Goal: Task Accomplishment & Management: Manage account settings

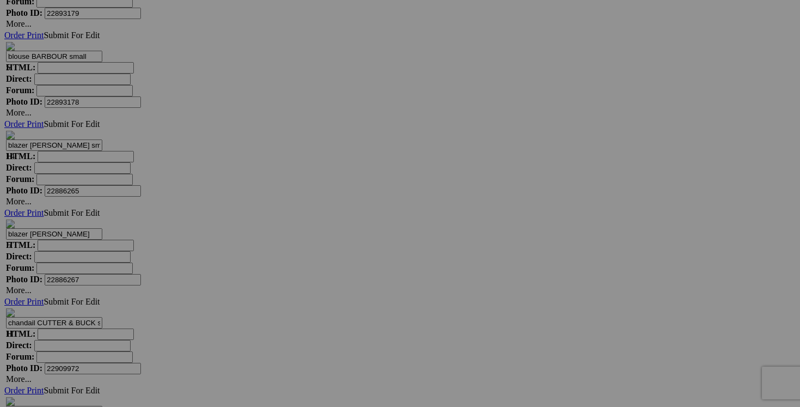
scroll to position [4184, 0]
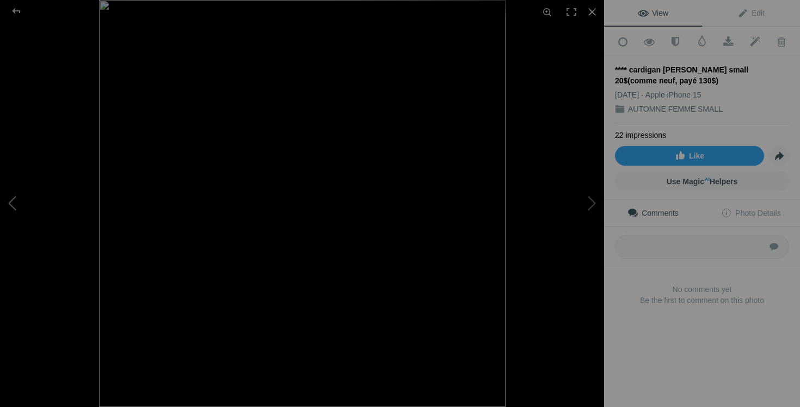
click at [30, 217] on button at bounding box center [41, 203] width 82 height 146
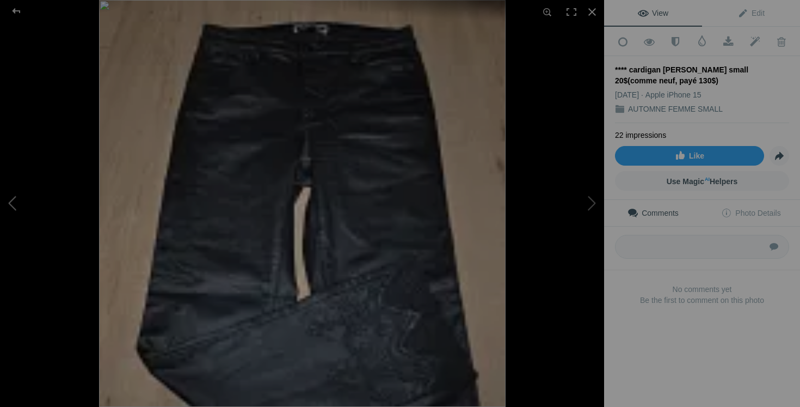
click at [30, 217] on button at bounding box center [41, 203] width 82 height 146
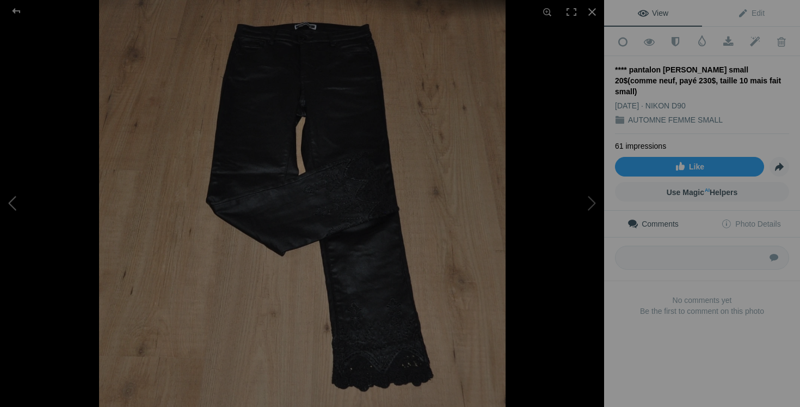
click at [13, 217] on button at bounding box center [41, 203] width 82 height 146
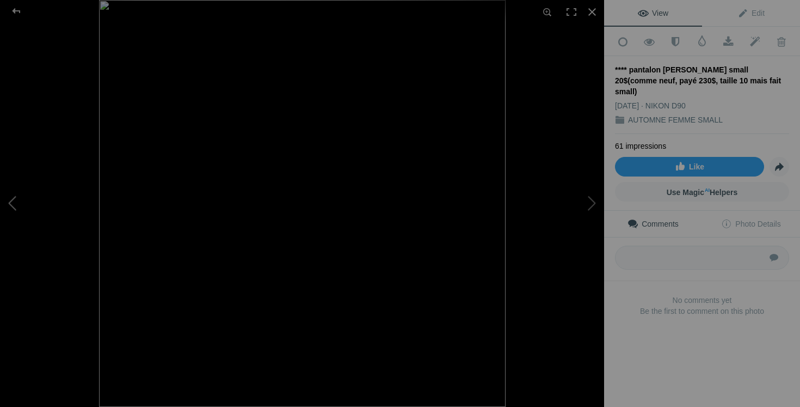
click at [13, 217] on button at bounding box center [41, 203] width 82 height 146
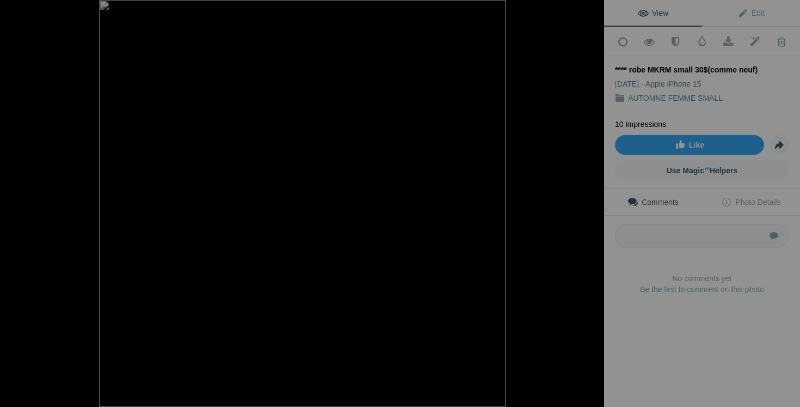
click at [46, 198] on button at bounding box center [41, 203] width 82 height 146
click at [43, 205] on button at bounding box center [41, 203] width 82 height 146
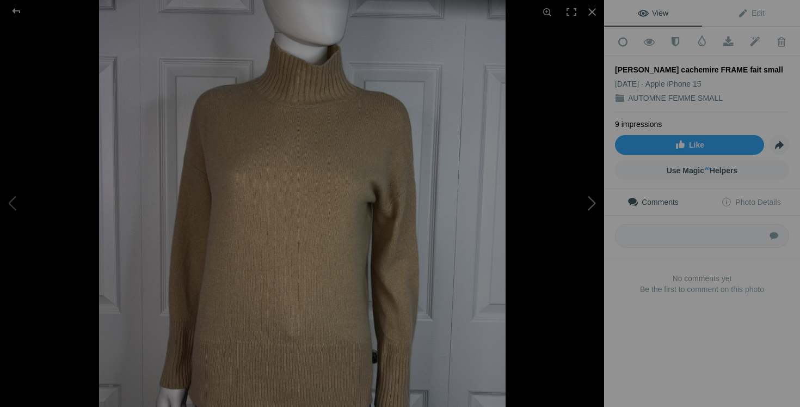
click at [593, 198] on button at bounding box center [564, 203] width 82 height 146
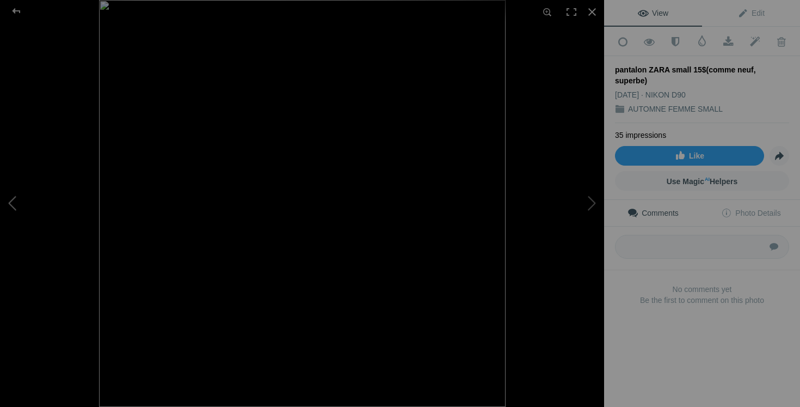
click at [47, 187] on button at bounding box center [41, 203] width 82 height 146
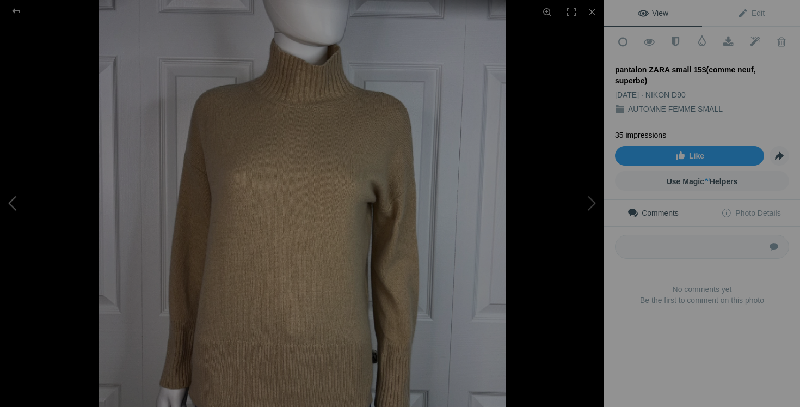
click at [47, 187] on button at bounding box center [41, 203] width 82 height 146
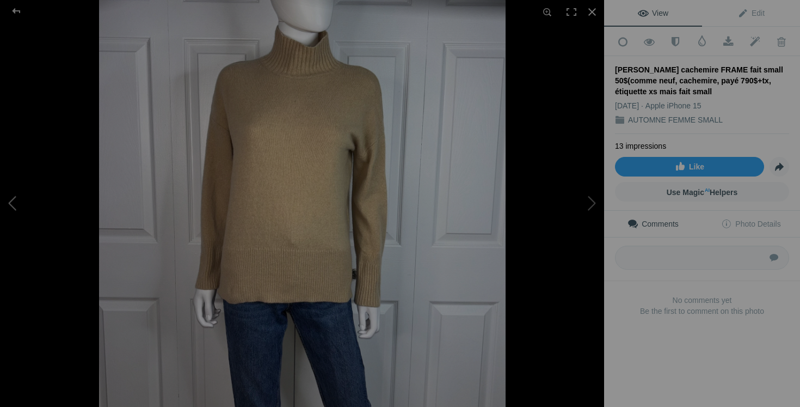
click at [21, 183] on button at bounding box center [41, 203] width 82 height 146
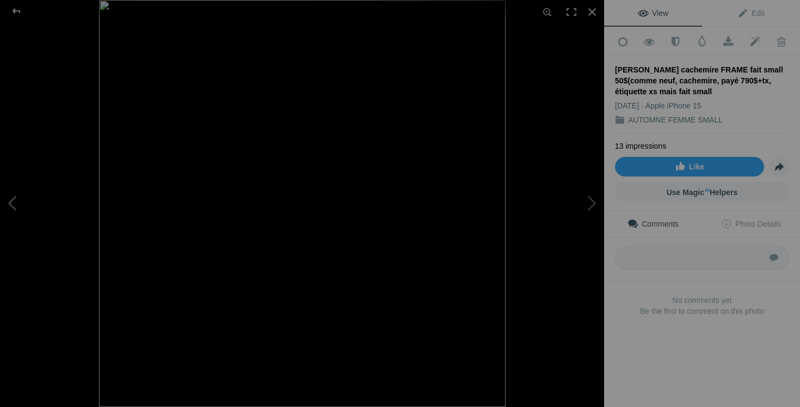
click at [21, 183] on button at bounding box center [41, 203] width 82 height 146
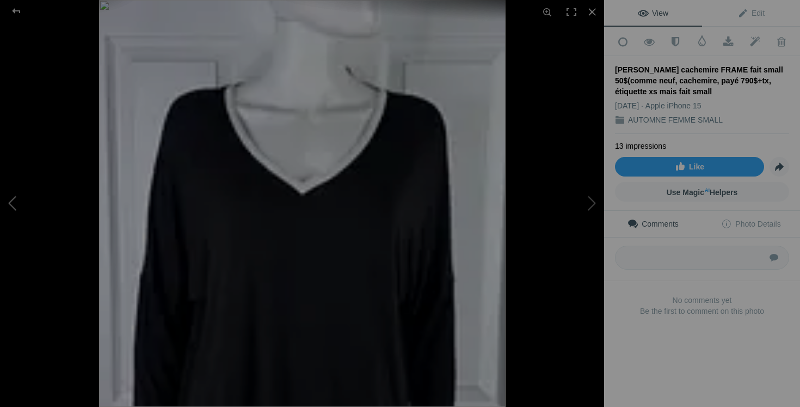
click at [21, 182] on button at bounding box center [41, 203] width 82 height 146
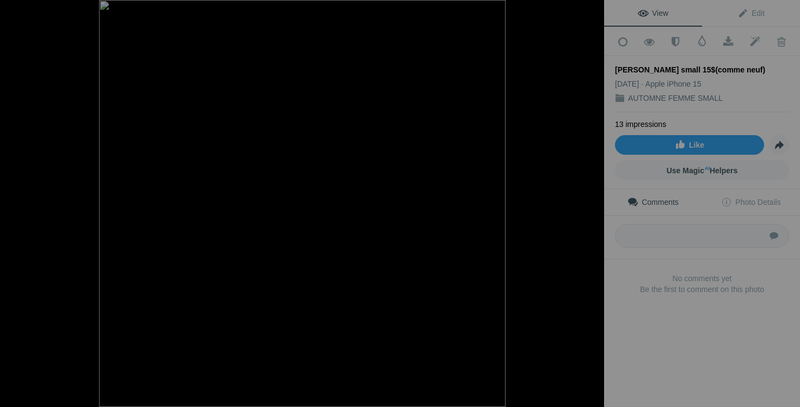
click at [21, 182] on button at bounding box center [41, 203] width 82 height 146
click at [12, 193] on button at bounding box center [41, 203] width 82 height 146
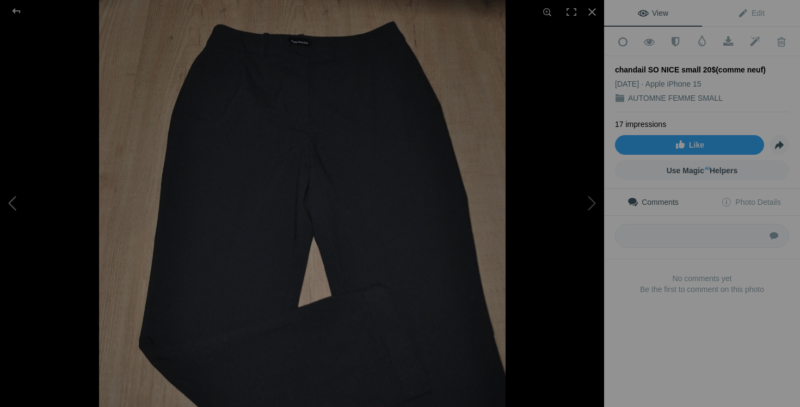
click at [12, 193] on button at bounding box center [41, 203] width 82 height 146
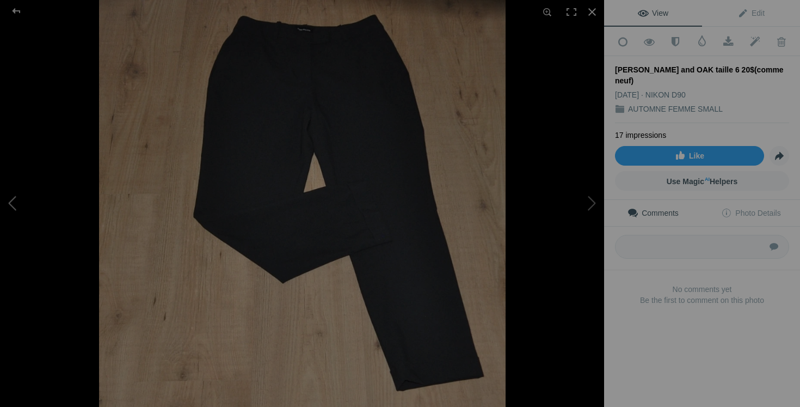
click at [5, 194] on button at bounding box center [41, 203] width 82 height 146
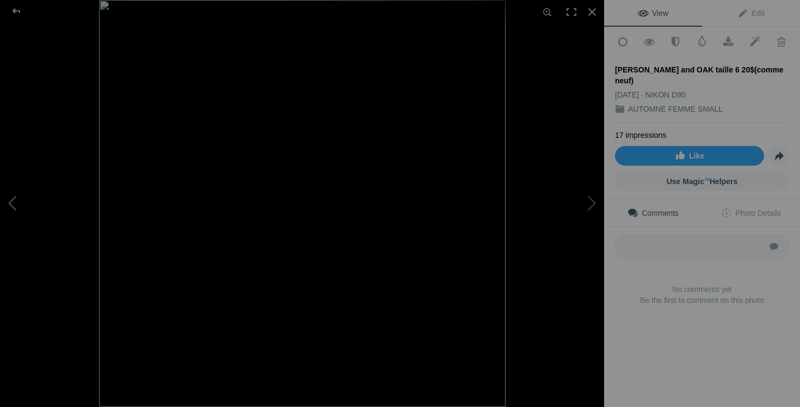
click at [5, 194] on button at bounding box center [41, 203] width 82 height 146
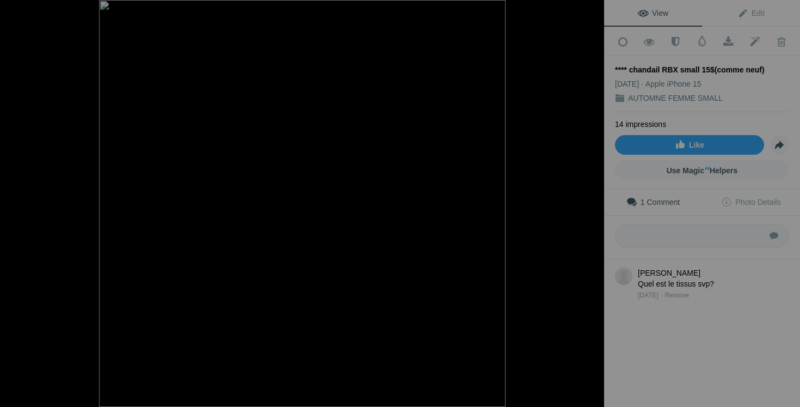
click at [5, 194] on button at bounding box center [41, 203] width 82 height 146
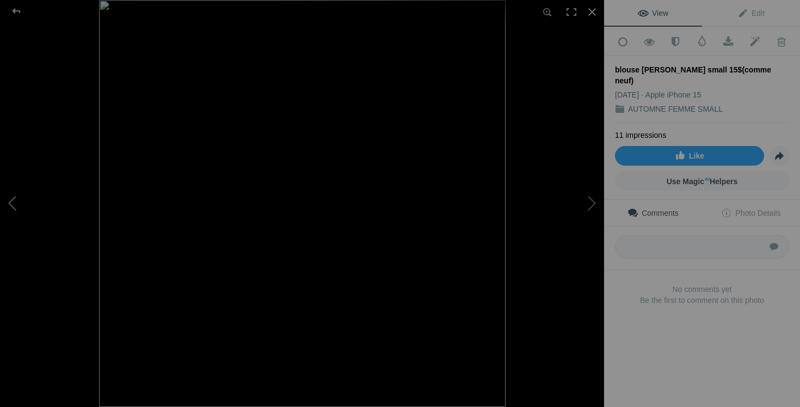
click at [19, 228] on button at bounding box center [41, 203] width 82 height 146
click at [9, 222] on button at bounding box center [41, 203] width 82 height 146
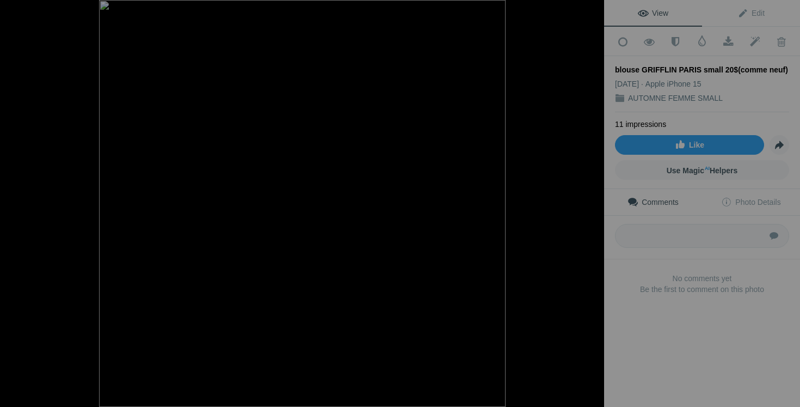
click at [9, 222] on button at bounding box center [41, 203] width 82 height 146
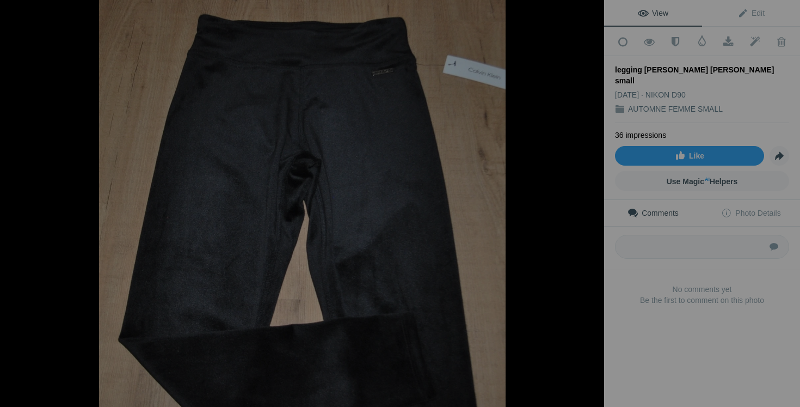
click at [9, 222] on button at bounding box center [41, 203] width 82 height 146
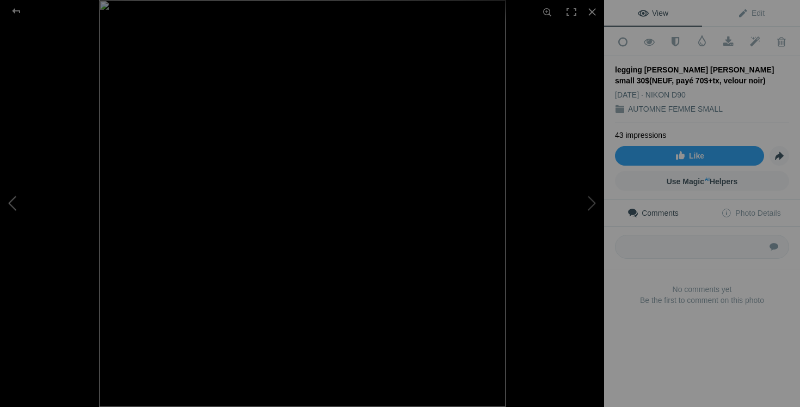
click at [5, 211] on button at bounding box center [41, 203] width 82 height 146
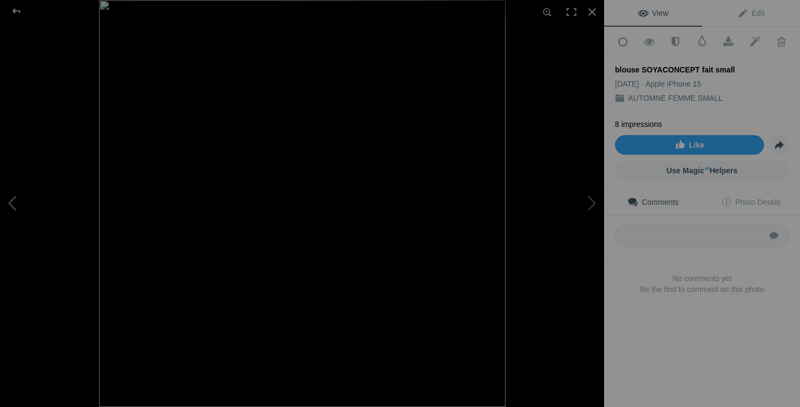
click at [5, 211] on button at bounding box center [41, 203] width 82 height 146
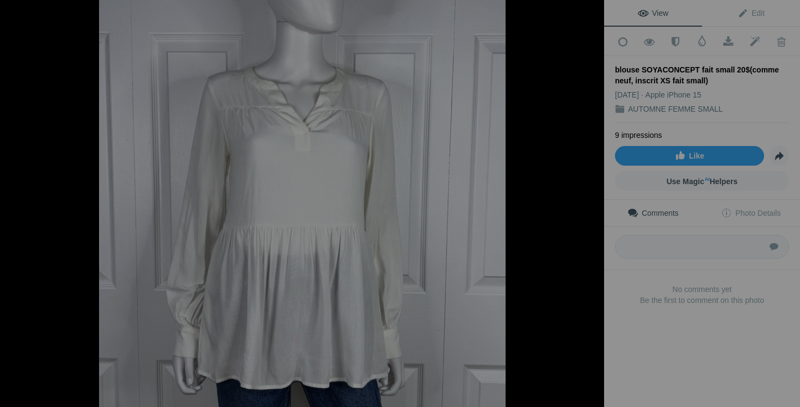
click at [5, 211] on button at bounding box center [41, 203] width 82 height 146
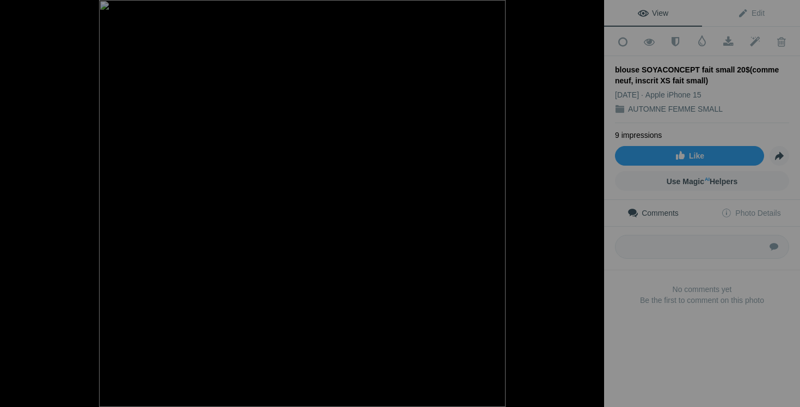
click at [5, 211] on button at bounding box center [41, 203] width 82 height 146
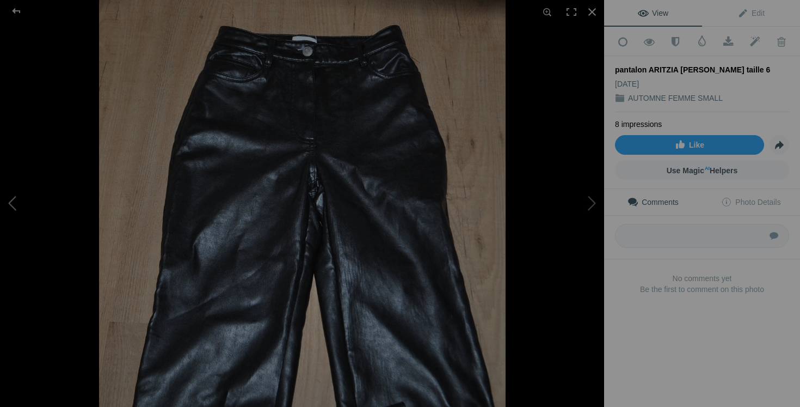
click at [5, 211] on button at bounding box center [41, 203] width 82 height 146
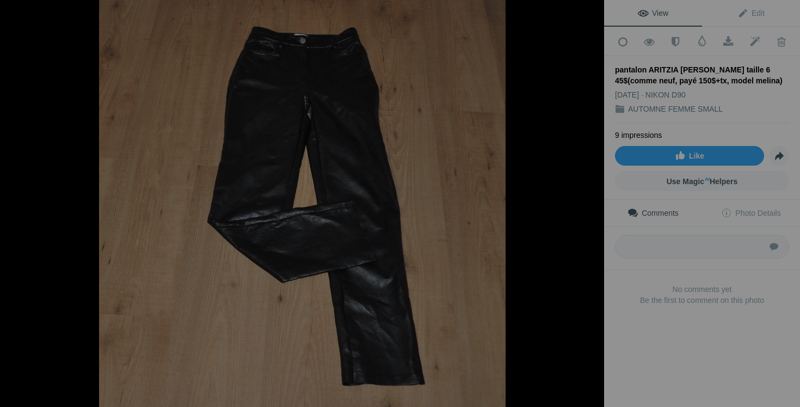
click at [5, 211] on button at bounding box center [41, 203] width 82 height 146
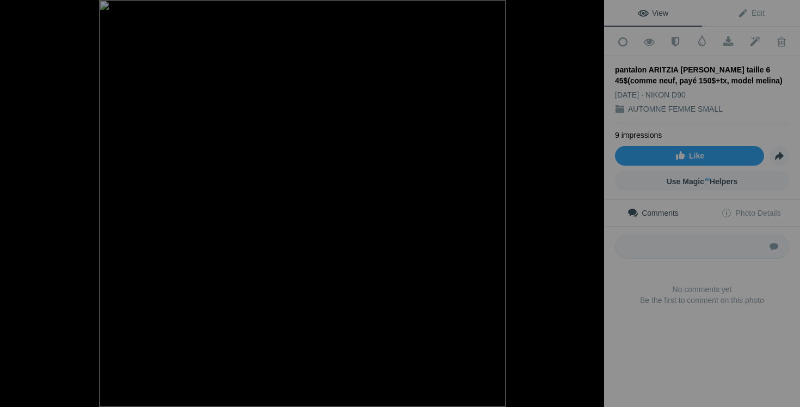
click at [5, 211] on button at bounding box center [41, 203] width 82 height 146
click at [20, 201] on button at bounding box center [41, 203] width 82 height 146
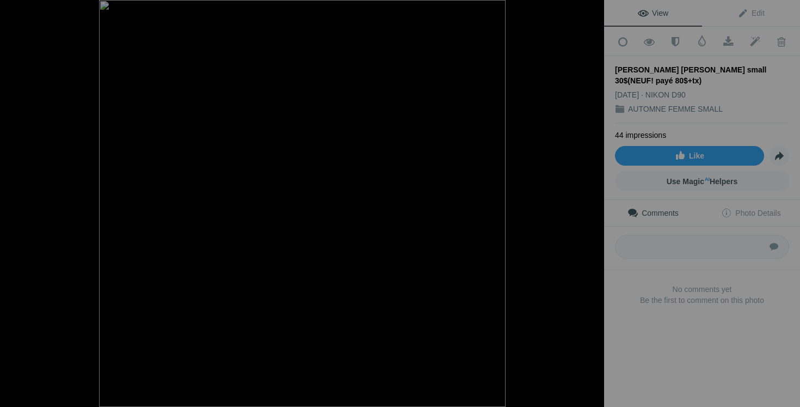
click at [20, 201] on button at bounding box center [41, 203] width 82 height 146
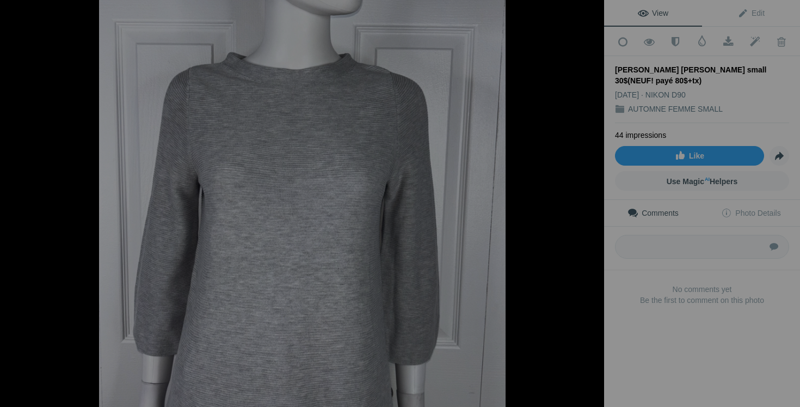
click at [20, 201] on button at bounding box center [41, 203] width 82 height 146
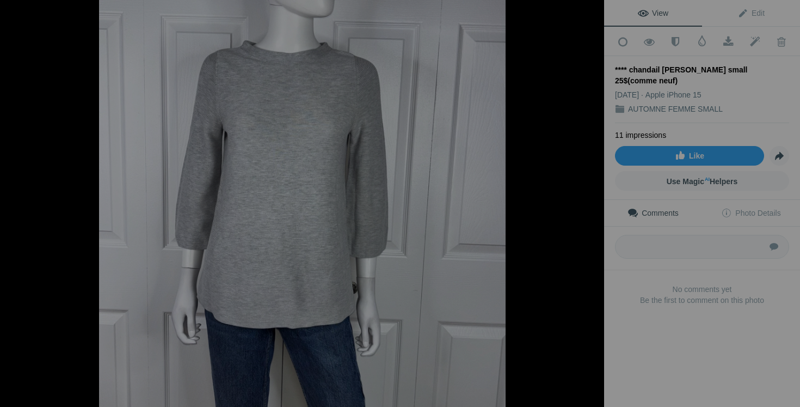
click at [20, 201] on button at bounding box center [41, 203] width 82 height 146
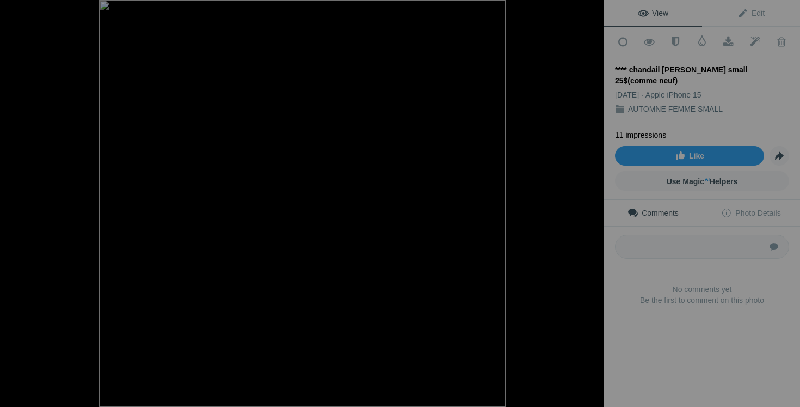
click at [20, 201] on button at bounding box center [41, 203] width 82 height 146
click at [28, 194] on button at bounding box center [41, 203] width 82 height 146
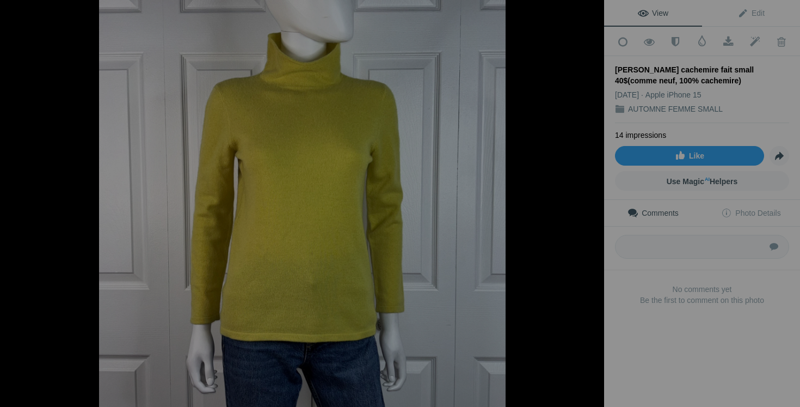
click at [28, 194] on button at bounding box center [41, 203] width 82 height 146
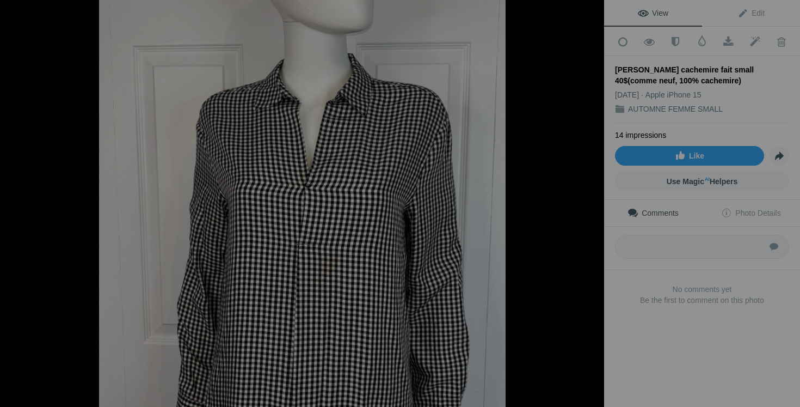
click at [28, 194] on button at bounding box center [41, 203] width 82 height 146
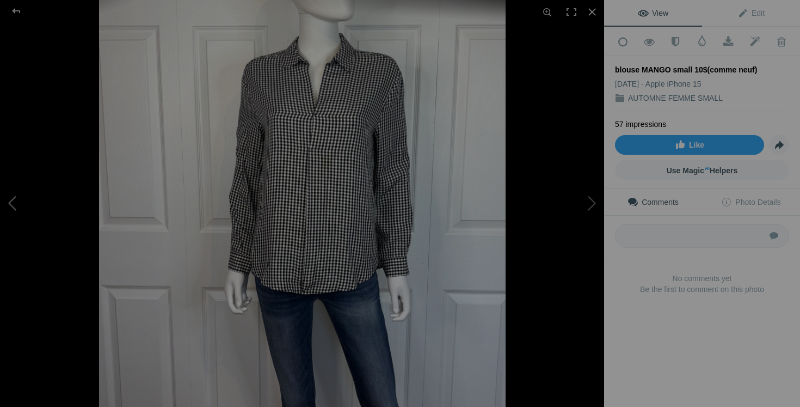
click at [28, 193] on button at bounding box center [41, 203] width 82 height 146
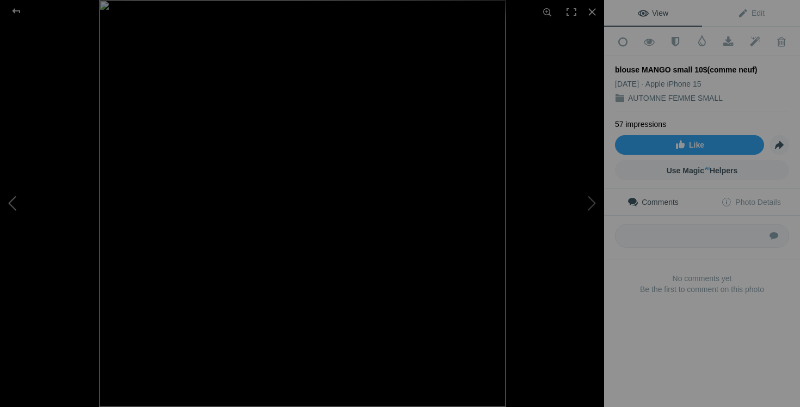
click at [28, 193] on button at bounding box center [41, 203] width 82 height 146
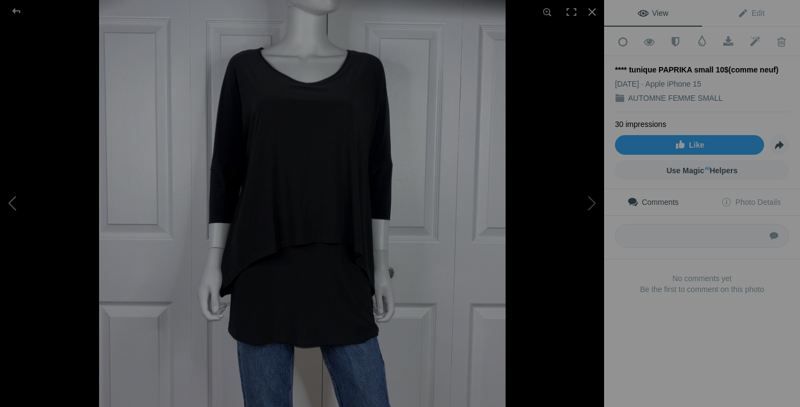
click at [16, 204] on button at bounding box center [41, 203] width 82 height 146
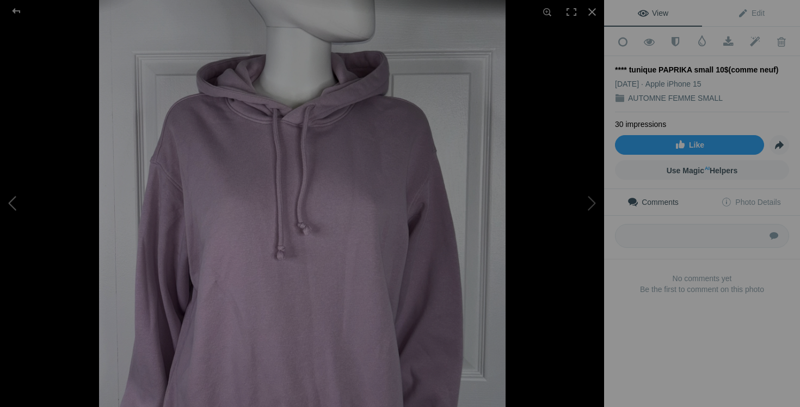
click at [16, 204] on button at bounding box center [41, 203] width 82 height 146
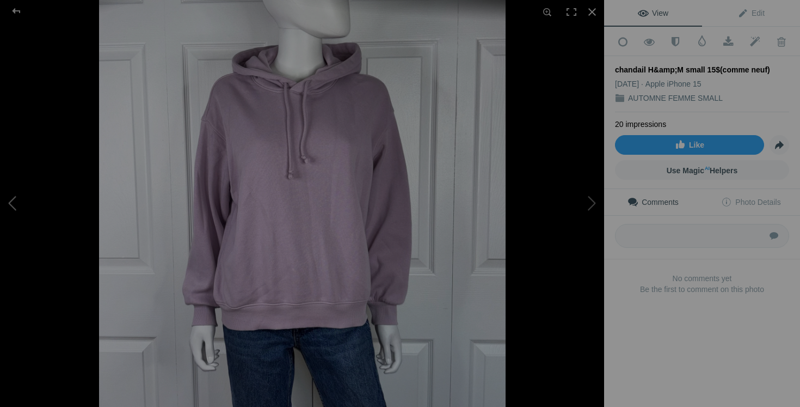
click at [32, 195] on button at bounding box center [41, 203] width 82 height 146
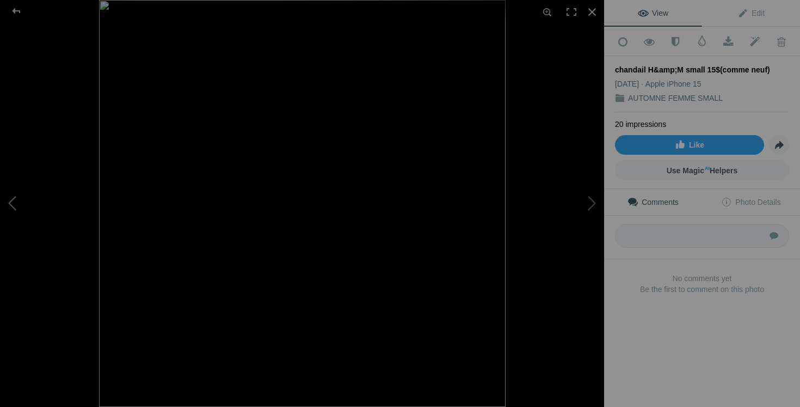
click at [32, 195] on button at bounding box center [41, 203] width 82 height 146
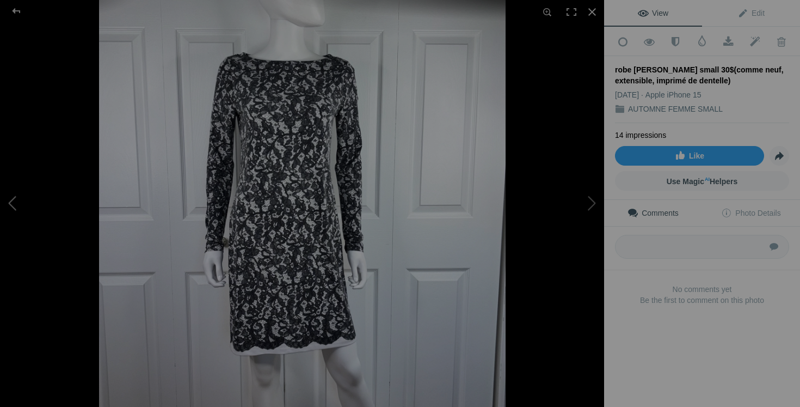
click at [16, 204] on button at bounding box center [41, 203] width 82 height 146
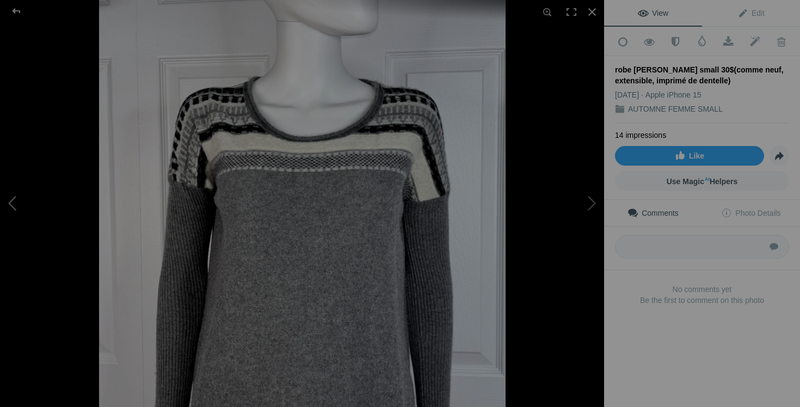
click at [16, 204] on button at bounding box center [41, 203] width 82 height 146
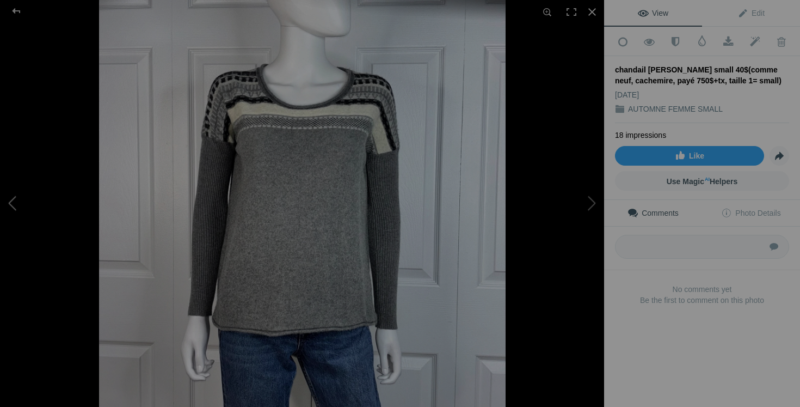
click at [17, 205] on button at bounding box center [41, 203] width 82 height 146
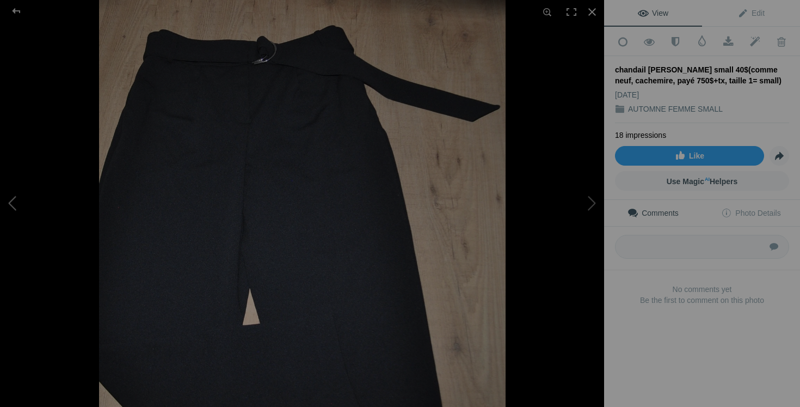
click at [17, 205] on button at bounding box center [41, 203] width 82 height 146
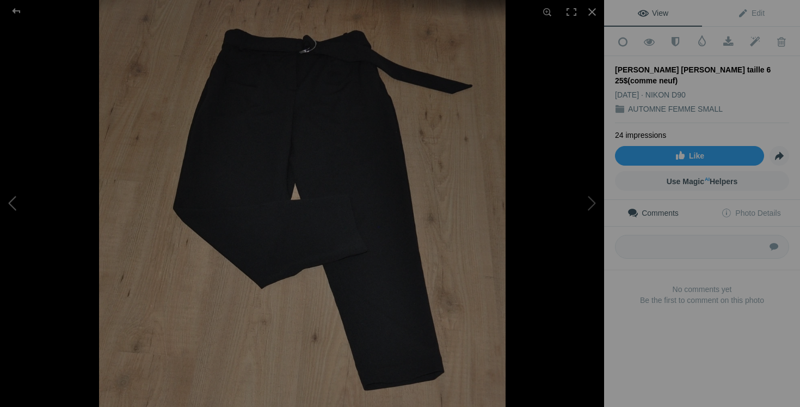
click at [17, 204] on button at bounding box center [41, 203] width 82 height 146
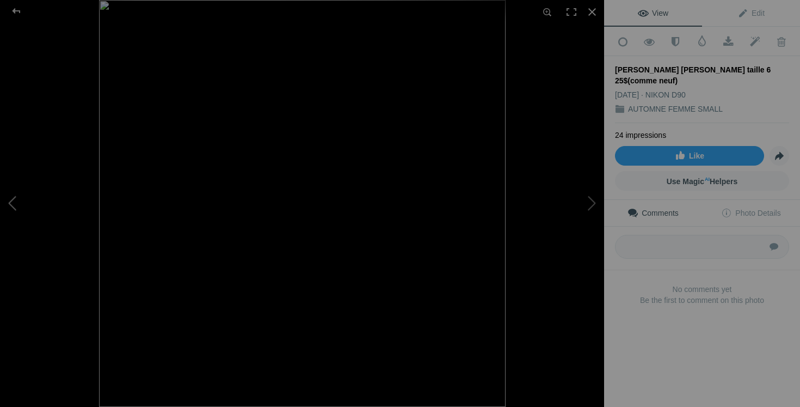
click at [17, 204] on button at bounding box center [41, 203] width 82 height 146
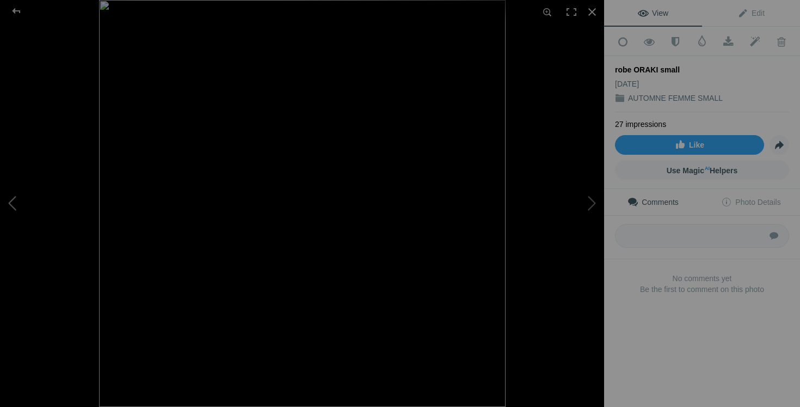
click at [17, 204] on button at bounding box center [41, 203] width 82 height 146
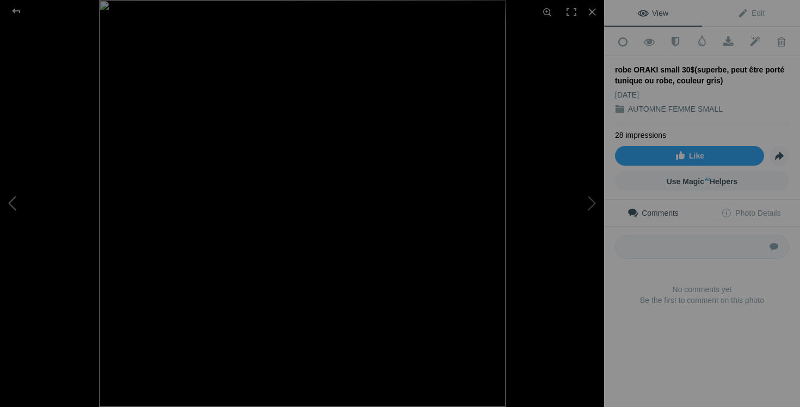
click at [7, 203] on button at bounding box center [41, 203] width 82 height 146
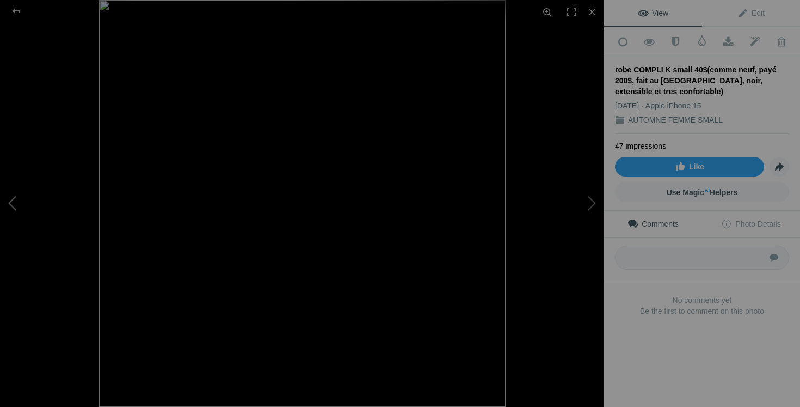
click at [10, 201] on button at bounding box center [41, 203] width 82 height 146
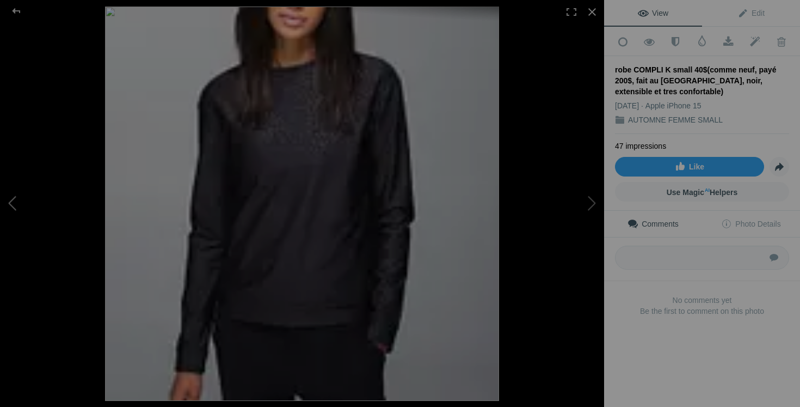
click at [10, 201] on button at bounding box center [41, 203] width 82 height 146
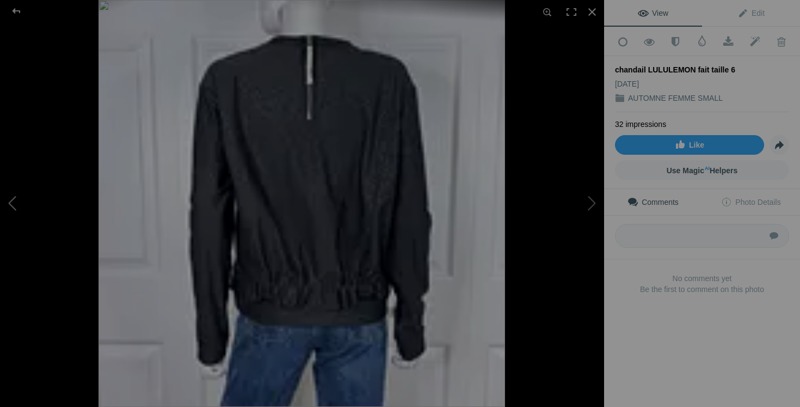
click at [10, 201] on button at bounding box center [41, 203] width 82 height 146
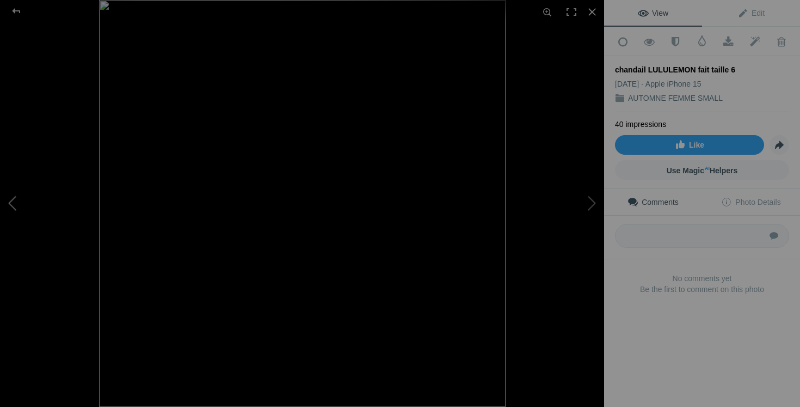
click at [10, 201] on button at bounding box center [41, 203] width 82 height 146
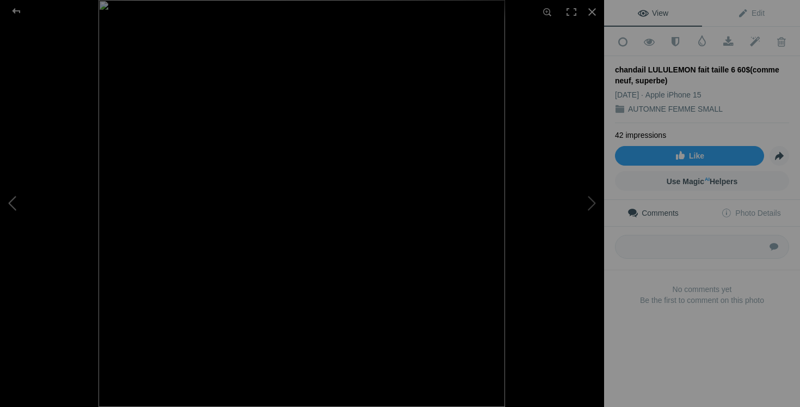
click at [23, 206] on button at bounding box center [41, 203] width 82 height 146
click at [21, 198] on button at bounding box center [41, 203] width 82 height 146
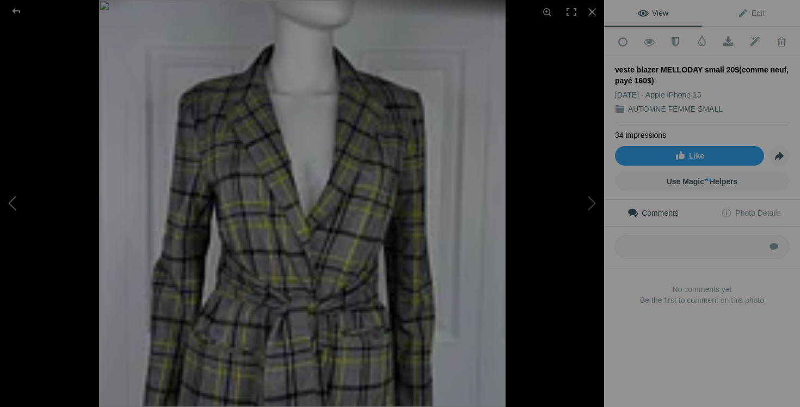
click at [21, 198] on button at bounding box center [41, 203] width 82 height 146
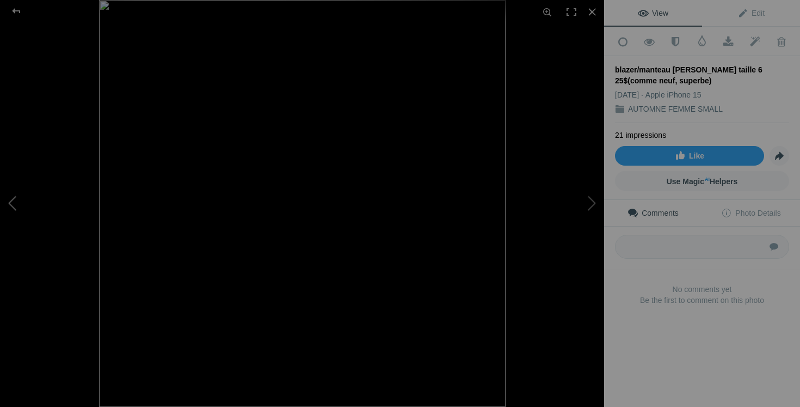
click at [17, 210] on button at bounding box center [41, 203] width 82 height 146
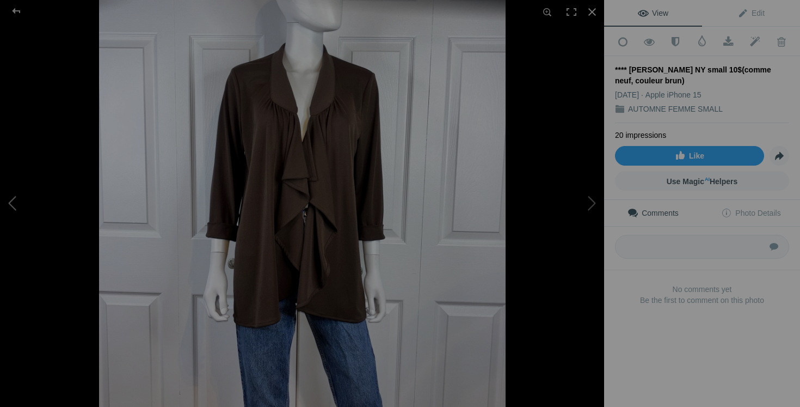
click at [18, 205] on button at bounding box center [41, 203] width 82 height 146
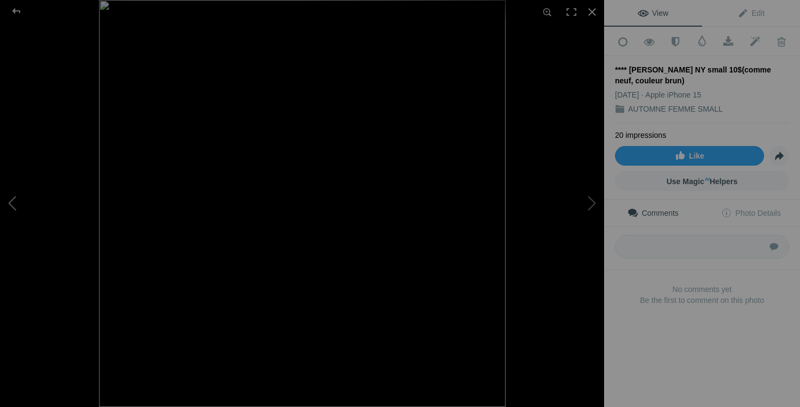
click at [18, 205] on button at bounding box center [41, 203] width 82 height 146
click at [11, 196] on button at bounding box center [41, 203] width 82 height 146
drag, startPoint x: 682, startPoint y: 66, endPoint x: 646, endPoint y: 65, distance: 36.0
click at [646, 65] on div "chandail PICADILLY small 20$(comme neuf, payé 100$, fait au canada)" at bounding box center [702, 75] width 174 height 22
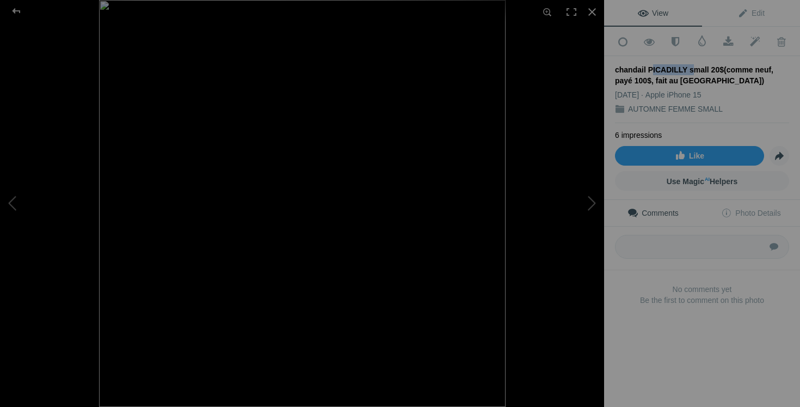
copy div "PICADILLY"
click at [593, 6] on div at bounding box center [592, 12] width 24 height 24
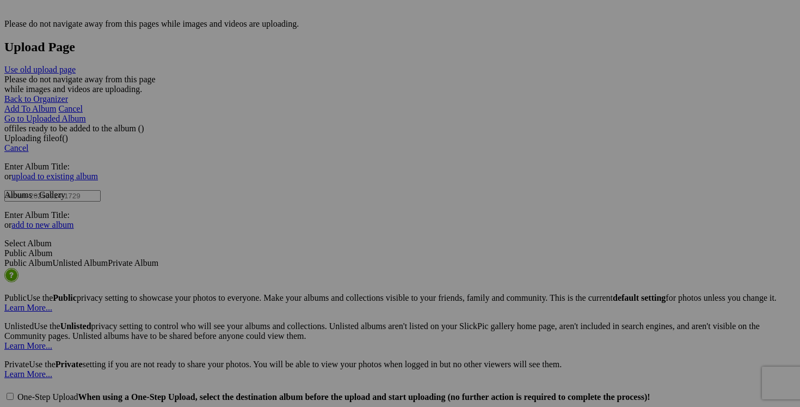
scroll to position [2172, 0]
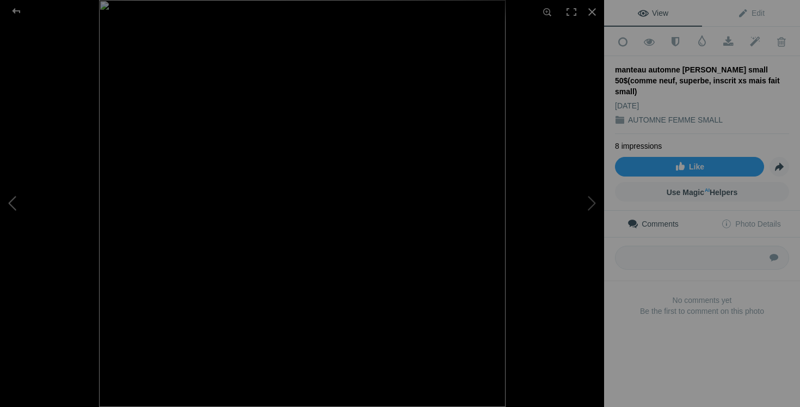
click at [23, 198] on button at bounding box center [41, 203] width 82 height 146
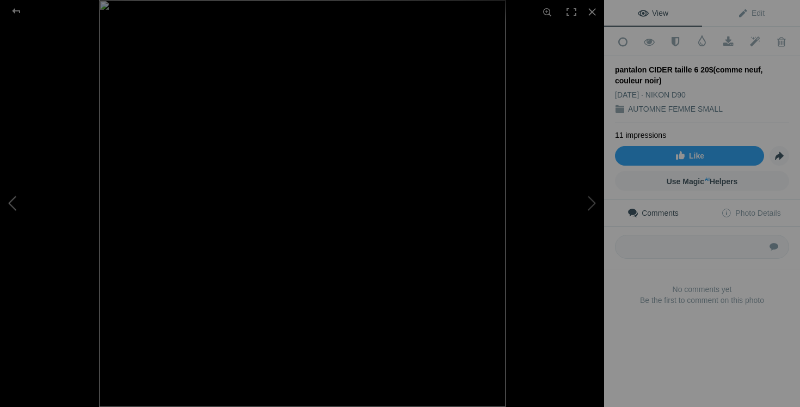
click at [30, 187] on button at bounding box center [41, 203] width 82 height 146
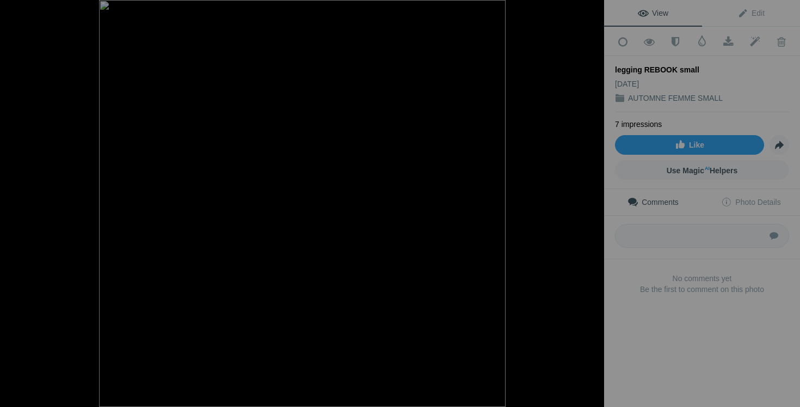
click at [30, 187] on button at bounding box center [41, 203] width 82 height 146
click at [597, 197] on button at bounding box center [564, 203] width 82 height 146
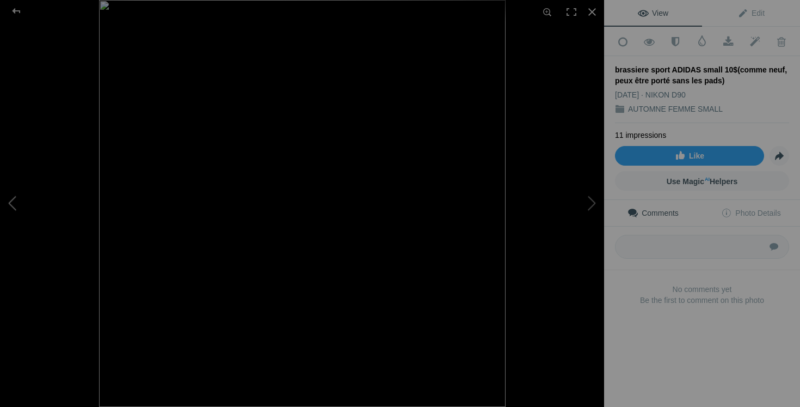
click at [19, 193] on button at bounding box center [41, 203] width 82 height 146
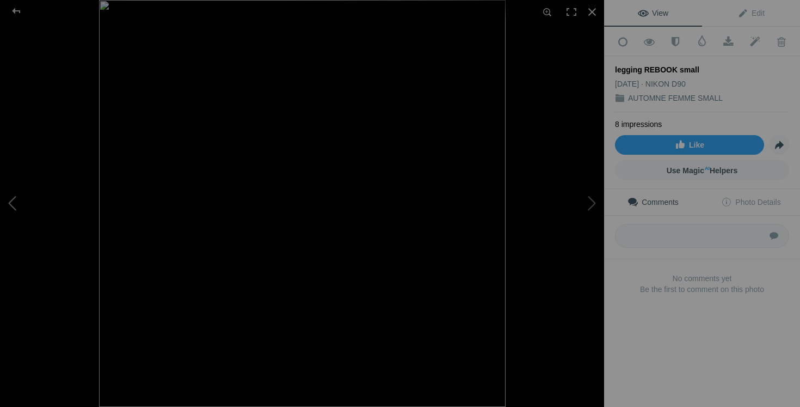
click at [19, 193] on button at bounding box center [41, 203] width 82 height 146
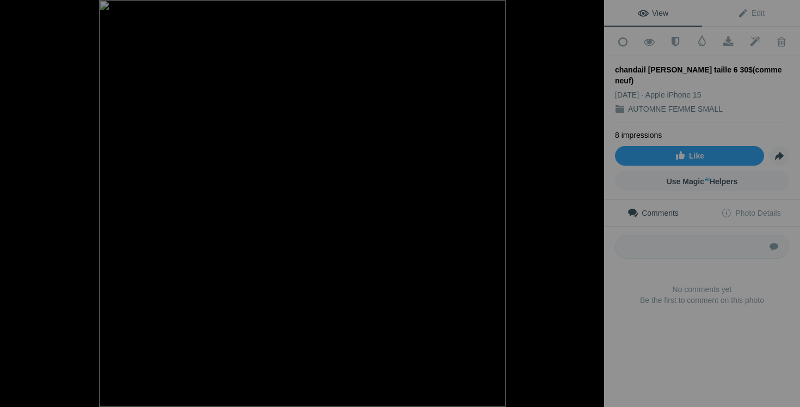
click at [19, 193] on button at bounding box center [41, 203] width 82 height 146
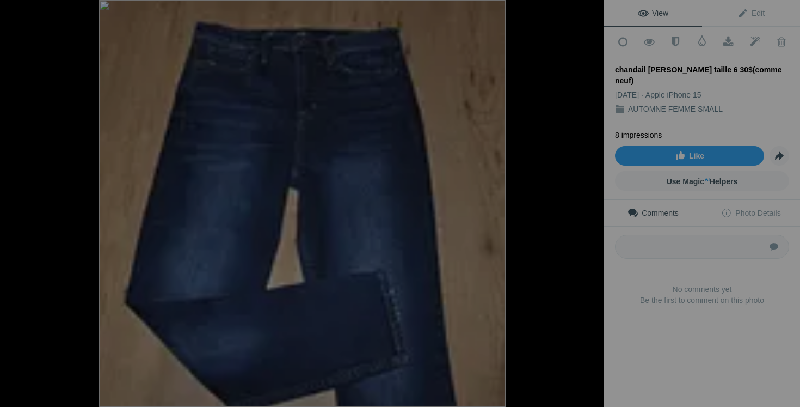
click at [19, 193] on button at bounding box center [41, 203] width 82 height 146
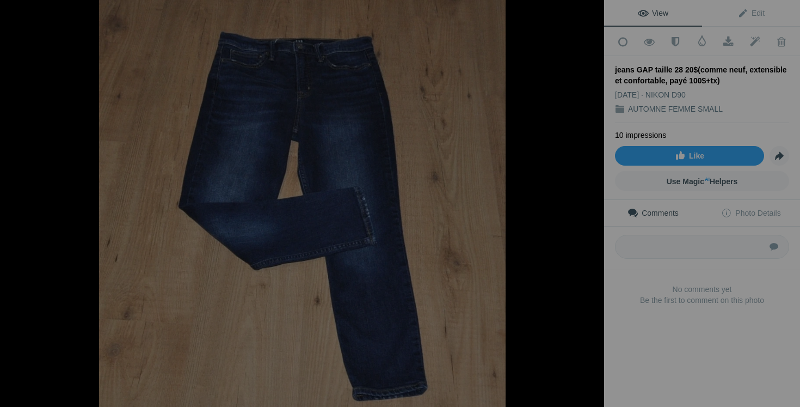
click at [19, 193] on button at bounding box center [41, 203] width 82 height 146
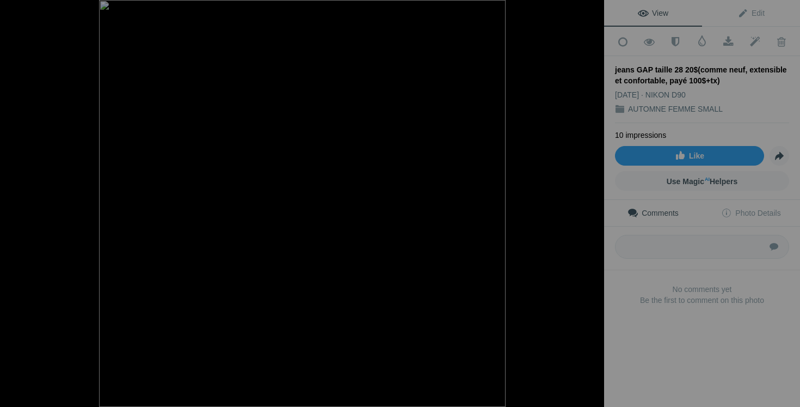
click at [19, 193] on button at bounding box center [41, 203] width 82 height 146
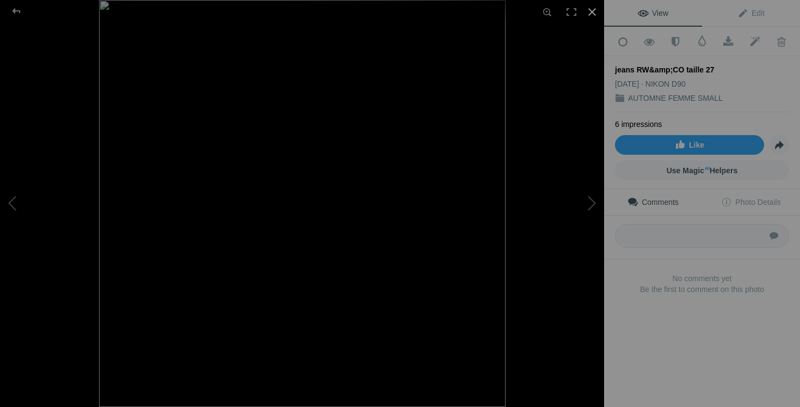
click at [597, 5] on div at bounding box center [592, 12] width 24 height 24
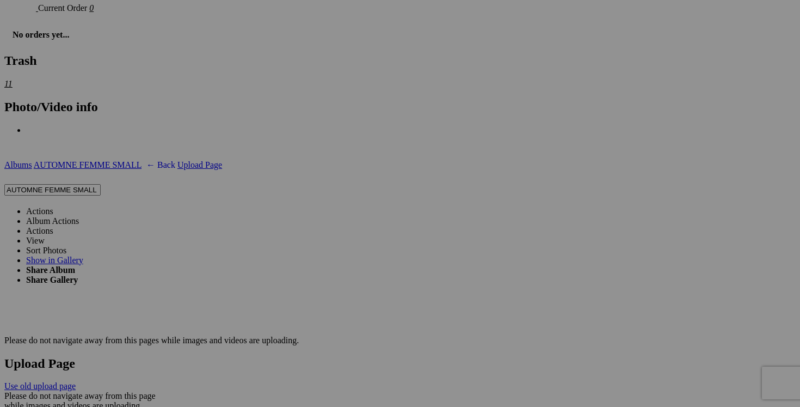
scroll to position [1841, 0]
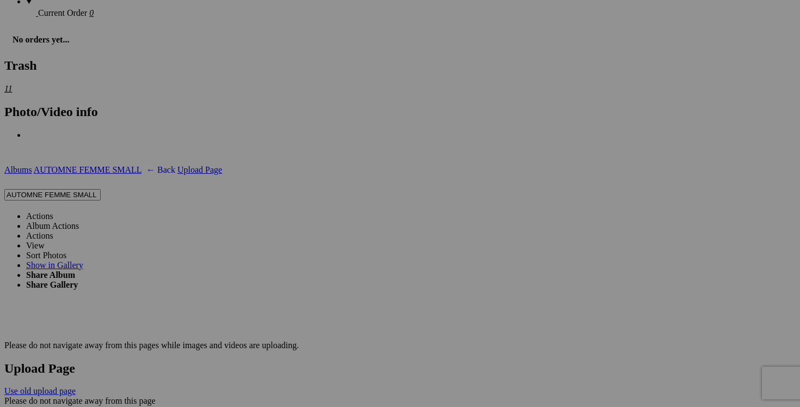
click at [53, 211] on link "Actions" at bounding box center [39, 215] width 27 height 9
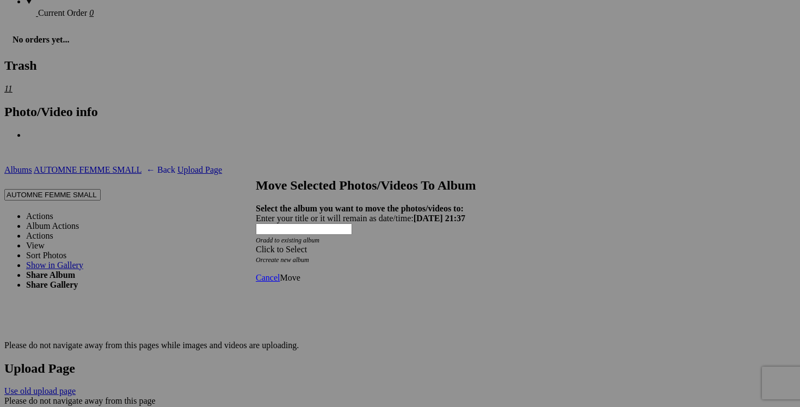
click at [256, 244] on span at bounding box center [256, 248] width 0 height 9
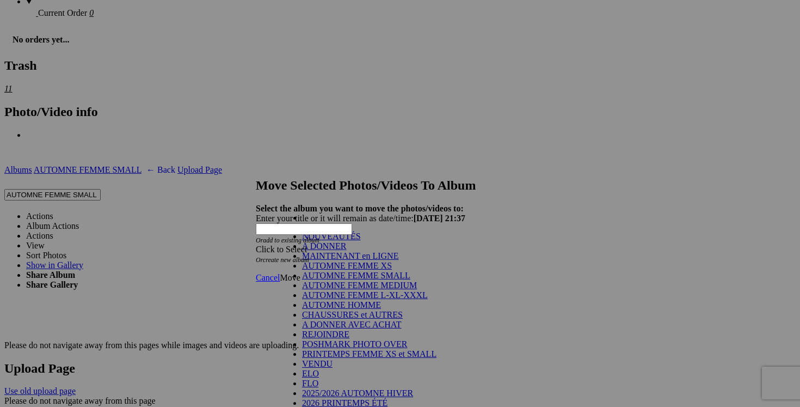
click at [346, 250] on link "A DONNER" at bounding box center [324, 245] width 44 height 9
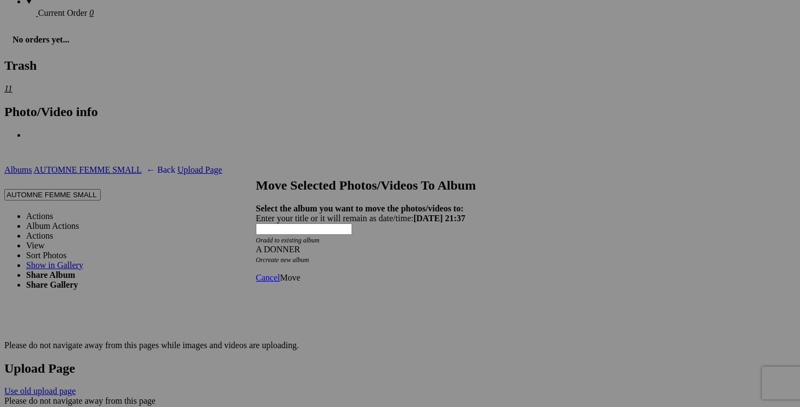
click at [300, 273] on link "Move" at bounding box center [290, 277] width 20 height 9
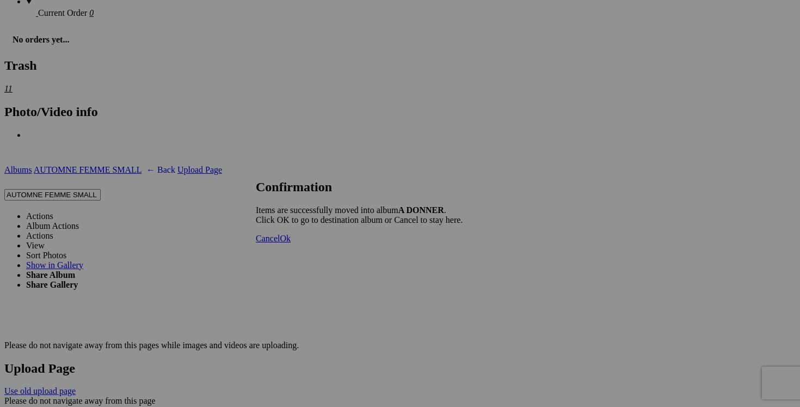
click at [280, 243] on link "Cancel" at bounding box center [268, 238] width 24 height 9
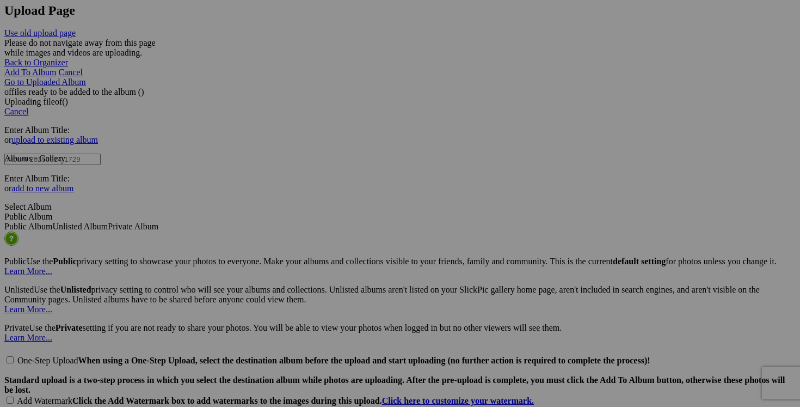
scroll to position [2215, 0]
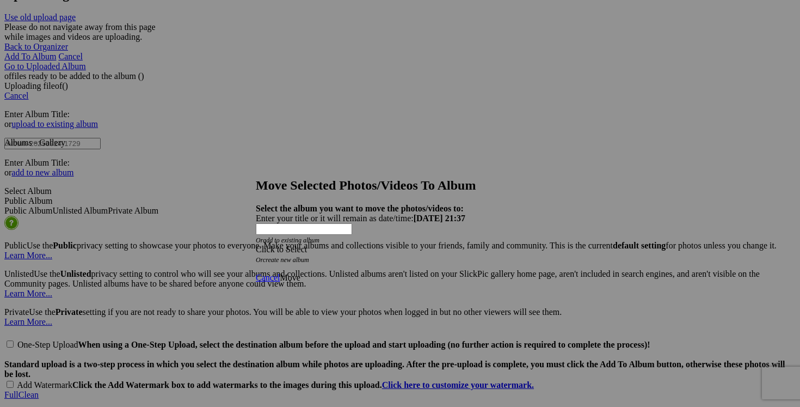
click at [256, 244] on span at bounding box center [256, 248] width 0 height 9
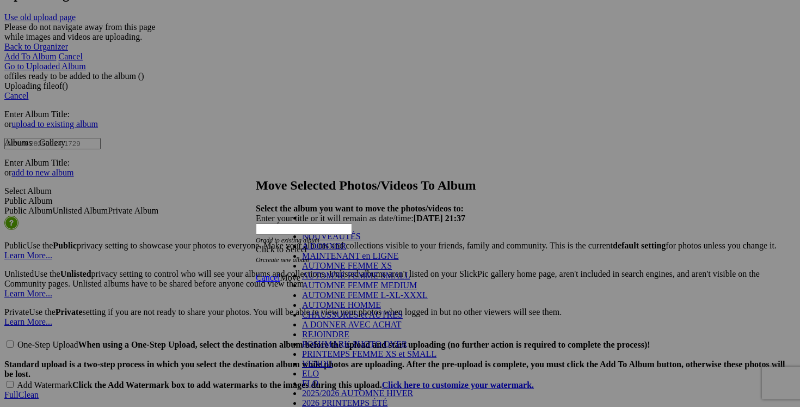
click at [346, 250] on link "A DONNER" at bounding box center [324, 245] width 44 height 9
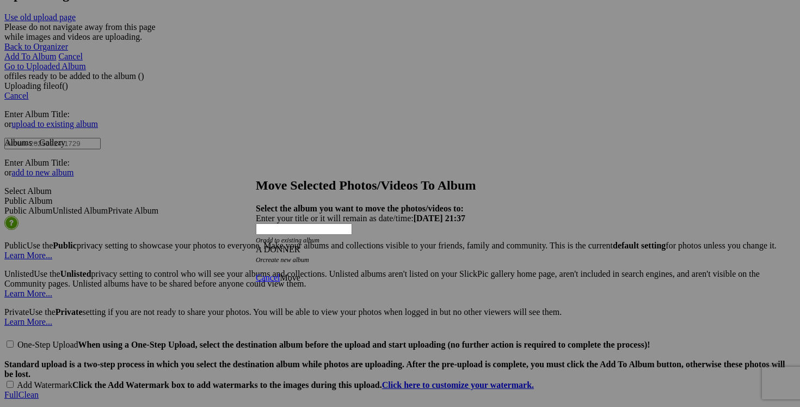
click at [300, 273] on span "Move" at bounding box center [290, 277] width 20 height 9
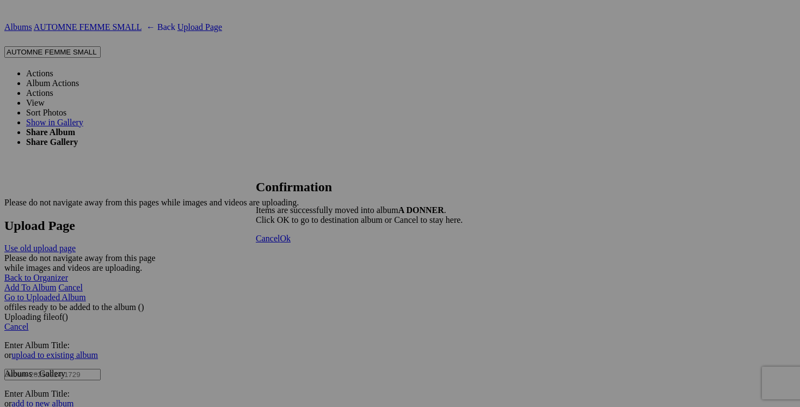
click at [280, 243] on span "Cancel" at bounding box center [268, 238] width 24 height 9
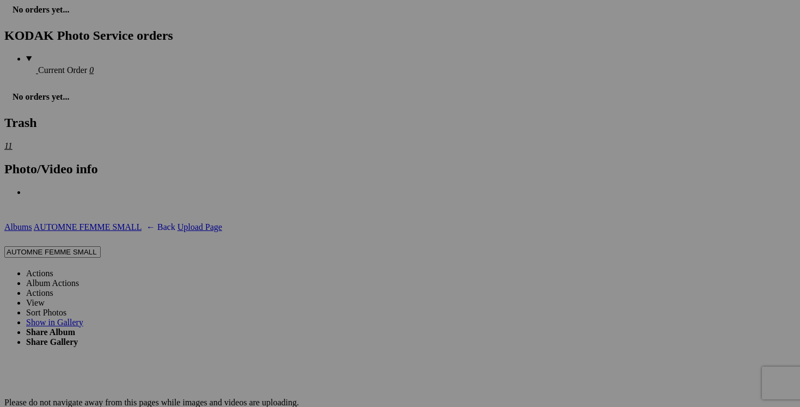
scroll to position [1777, 0]
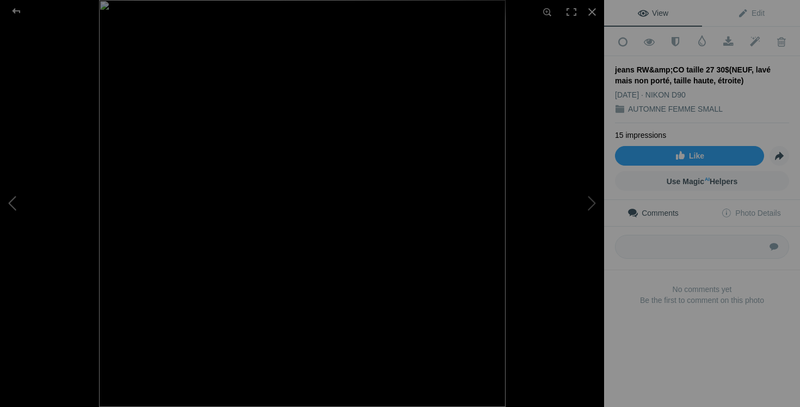
click at [58, 218] on button at bounding box center [41, 203] width 82 height 146
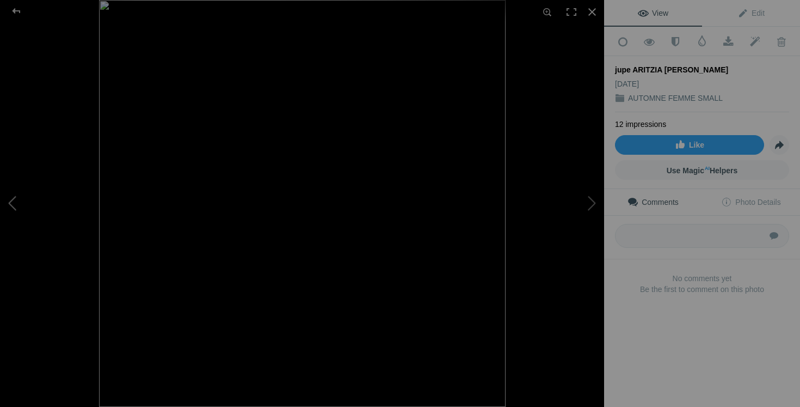
click at [58, 218] on button at bounding box center [41, 203] width 82 height 146
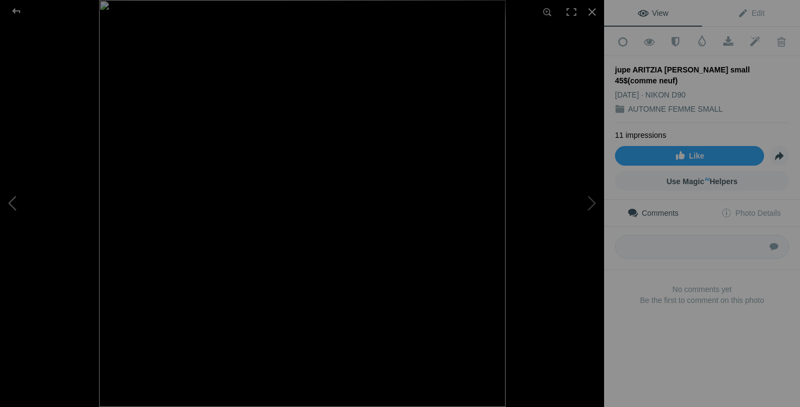
click at [33, 201] on button at bounding box center [41, 203] width 82 height 146
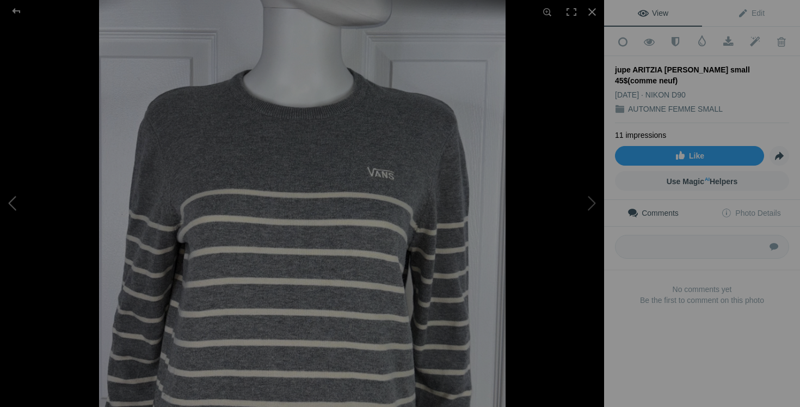
click at [33, 201] on button at bounding box center [41, 203] width 82 height 146
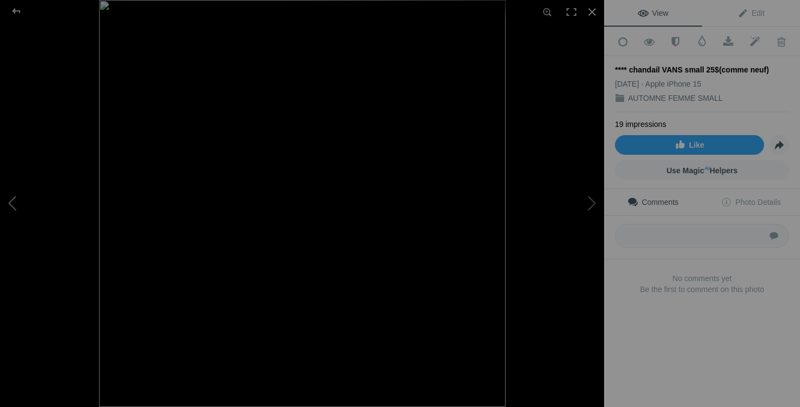
click at [27, 203] on button at bounding box center [41, 203] width 82 height 146
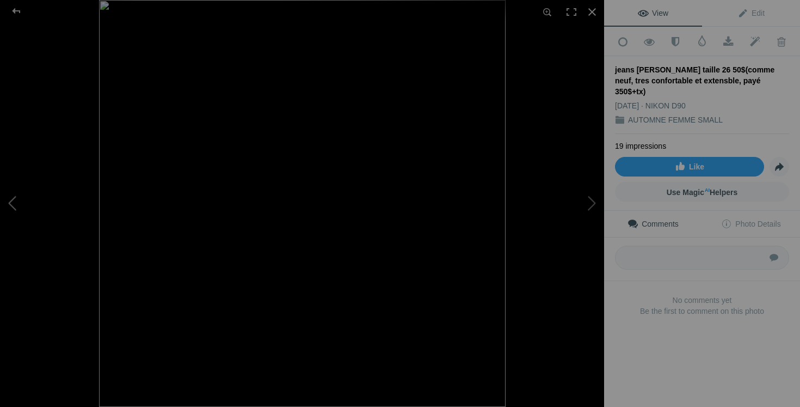
click at [10, 194] on button at bounding box center [41, 203] width 82 height 146
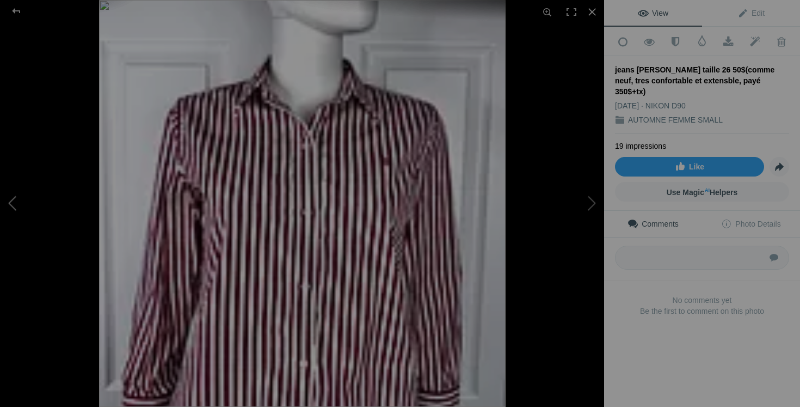
click at [10, 194] on button at bounding box center [41, 203] width 82 height 146
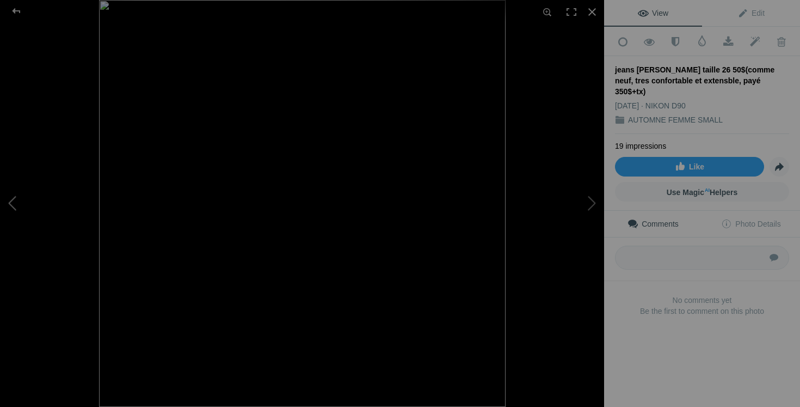
click at [10, 194] on button at bounding box center [41, 203] width 82 height 146
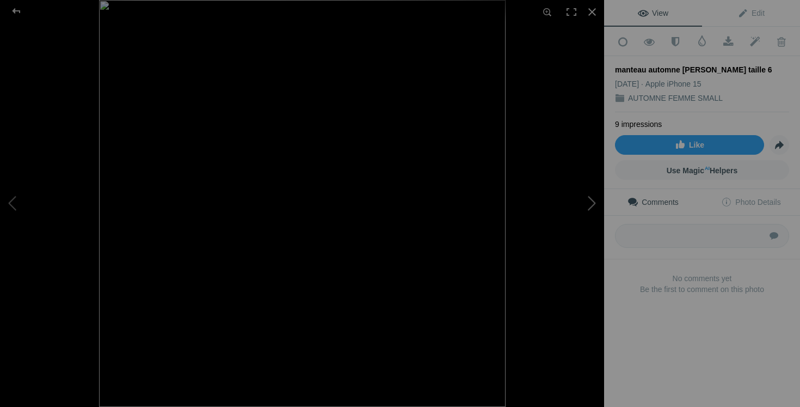
click at [582, 212] on button at bounding box center [564, 203] width 82 height 146
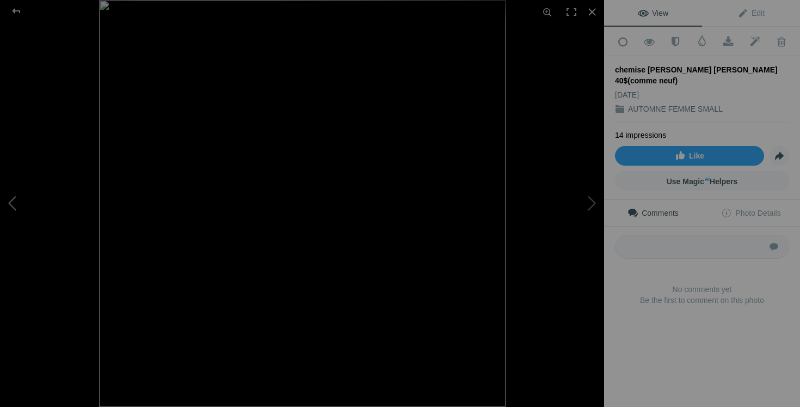
click at [19, 196] on button at bounding box center [41, 203] width 82 height 146
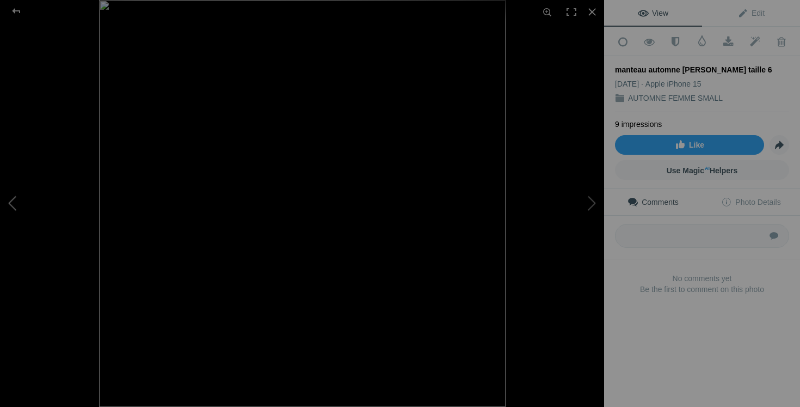
click at [19, 196] on button at bounding box center [41, 203] width 82 height 146
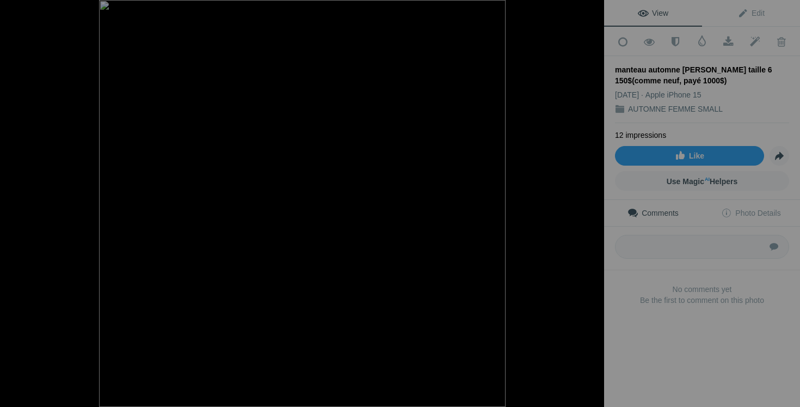
click at [19, 196] on button at bounding box center [41, 203] width 82 height 146
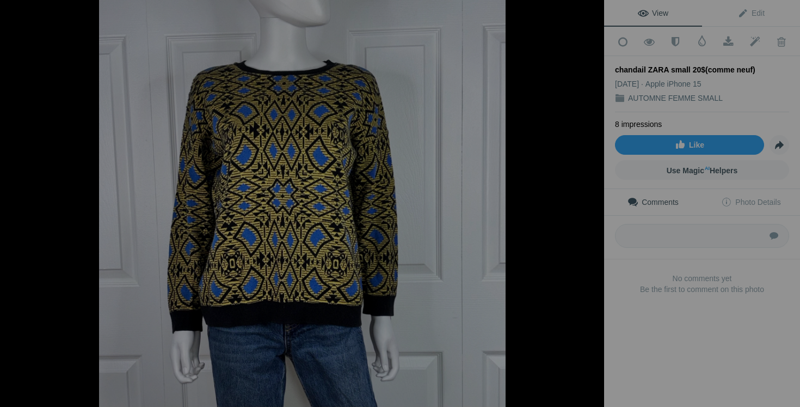
click at [19, 196] on button at bounding box center [41, 203] width 82 height 146
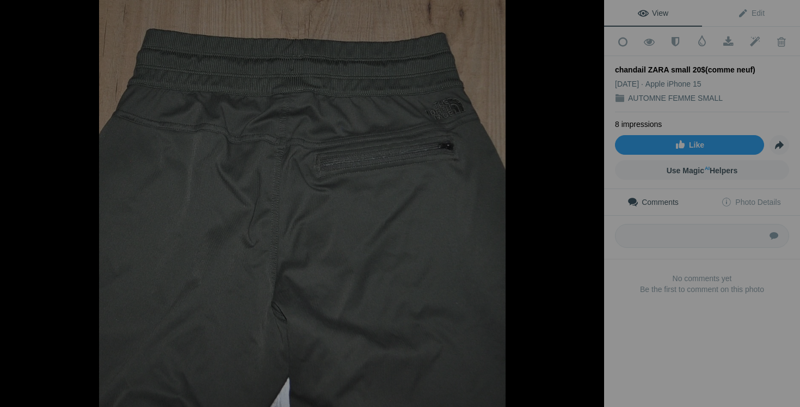
click at [19, 196] on button at bounding box center [41, 203] width 82 height 146
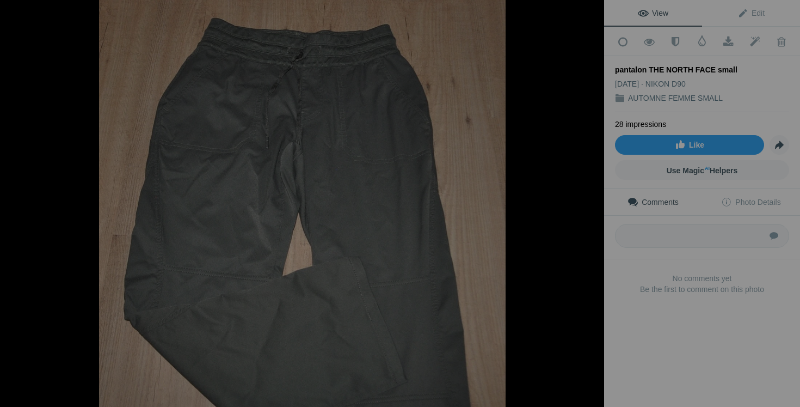
click at [19, 196] on button at bounding box center [41, 203] width 82 height 146
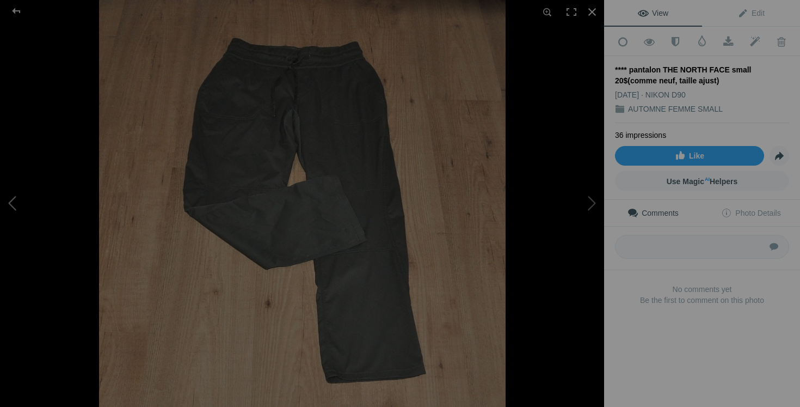
click at [10, 198] on button at bounding box center [41, 203] width 82 height 146
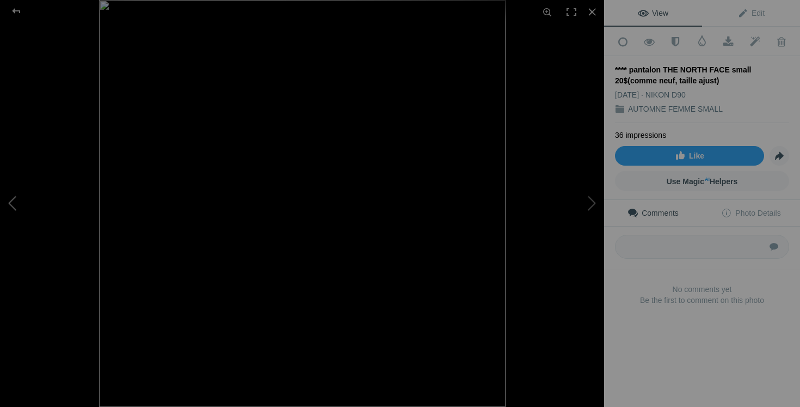
click at [10, 198] on button at bounding box center [41, 203] width 82 height 146
click at [595, 11] on div at bounding box center [592, 12] width 24 height 24
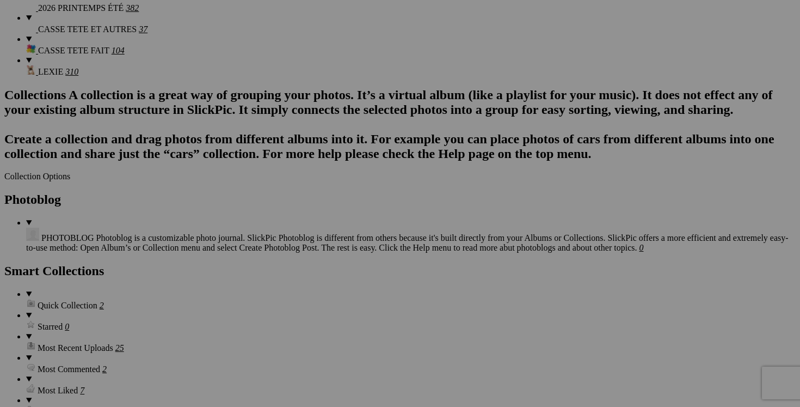
scroll to position [1281, 0]
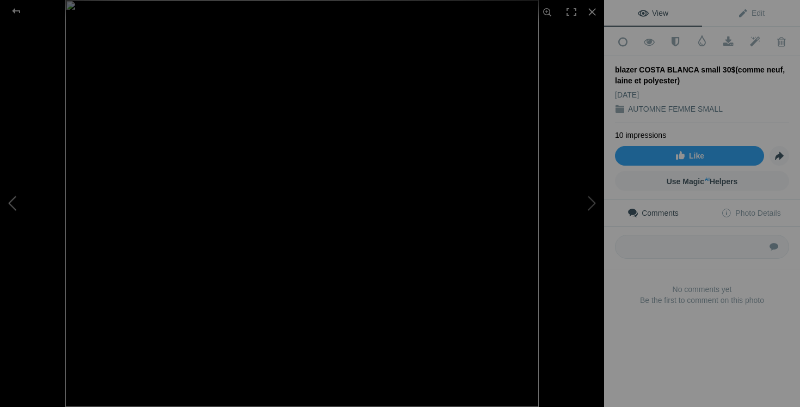
click at [18, 211] on button at bounding box center [41, 203] width 82 height 146
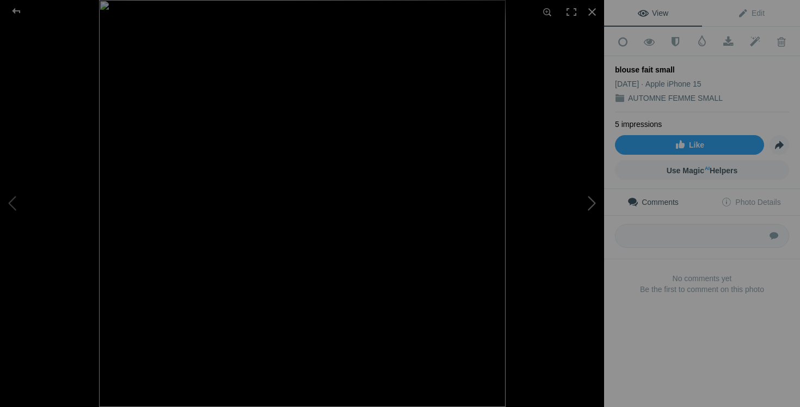
click at [596, 192] on button at bounding box center [564, 203] width 82 height 146
click at [14, 199] on button at bounding box center [41, 203] width 82 height 146
click at [476, 286] on img at bounding box center [302, 203] width 407 height 407
click at [368, 268] on img at bounding box center [91, 76] width 1027 height 1027
click at [22, 212] on button at bounding box center [41, 203] width 82 height 146
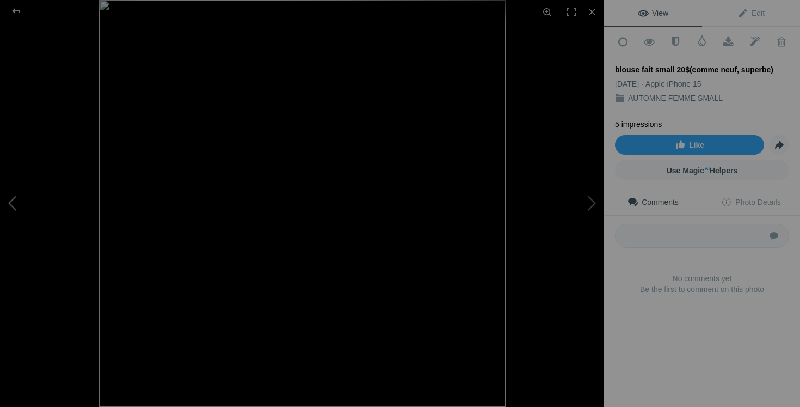
click at [22, 212] on button at bounding box center [41, 203] width 82 height 146
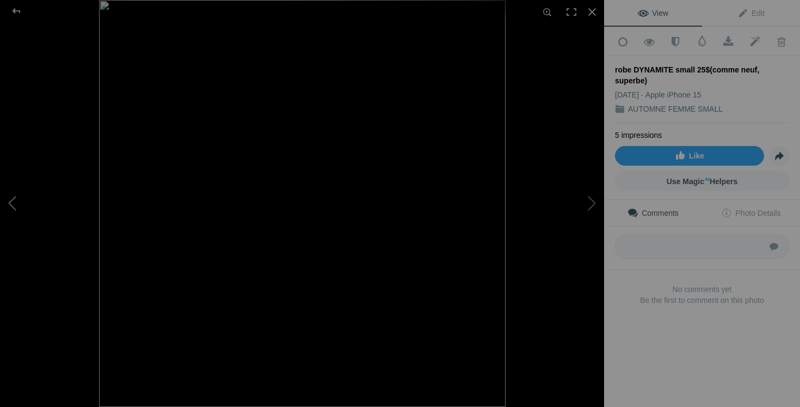
click at [27, 204] on button at bounding box center [41, 203] width 82 height 146
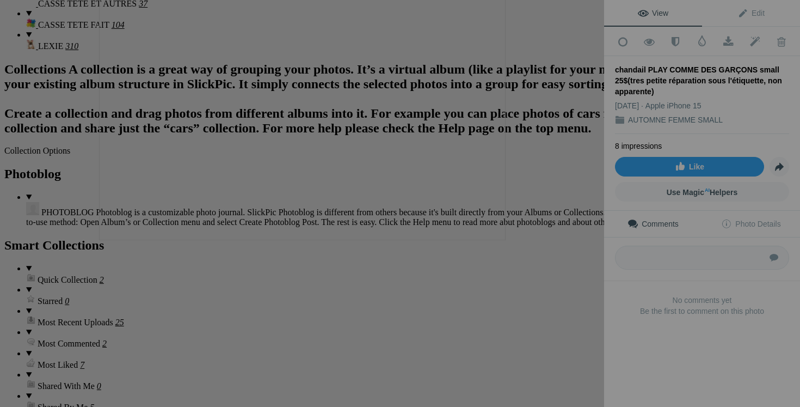
click at [164, 236] on img at bounding box center [302, 36] width 407 height 407
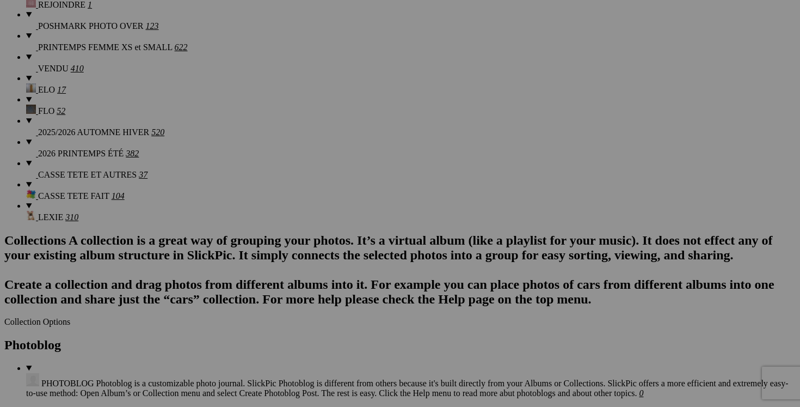
scroll to position [1096, 0]
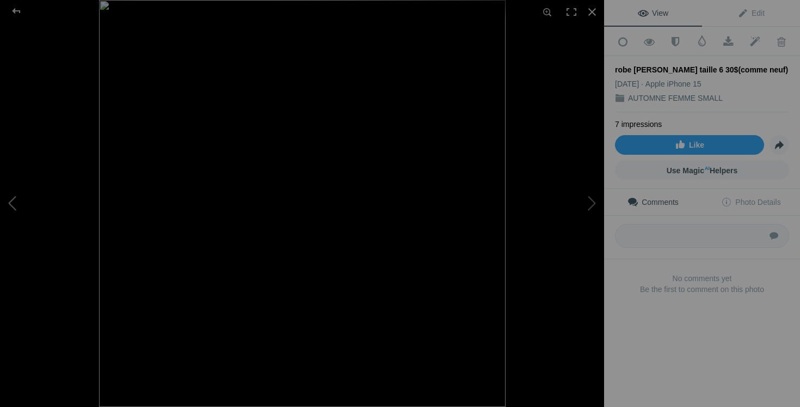
click at [23, 211] on button at bounding box center [41, 203] width 82 height 146
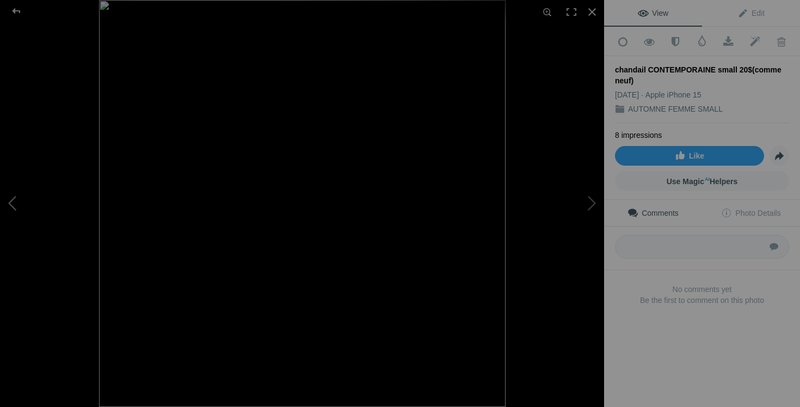
click at [15, 189] on button at bounding box center [41, 203] width 82 height 146
click at [10, 193] on button at bounding box center [41, 203] width 82 height 146
click at [21, 188] on button at bounding box center [41, 203] width 82 height 146
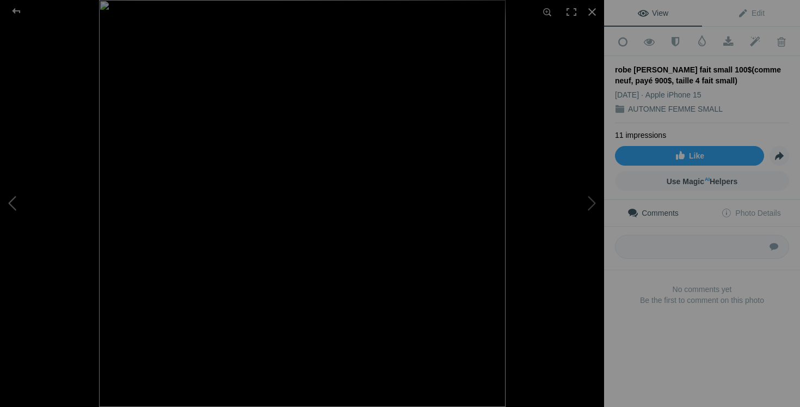
click at [21, 188] on button at bounding box center [41, 203] width 82 height 146
click at [20, 186] on button at bounding box center [41, 203] width 82 height 146
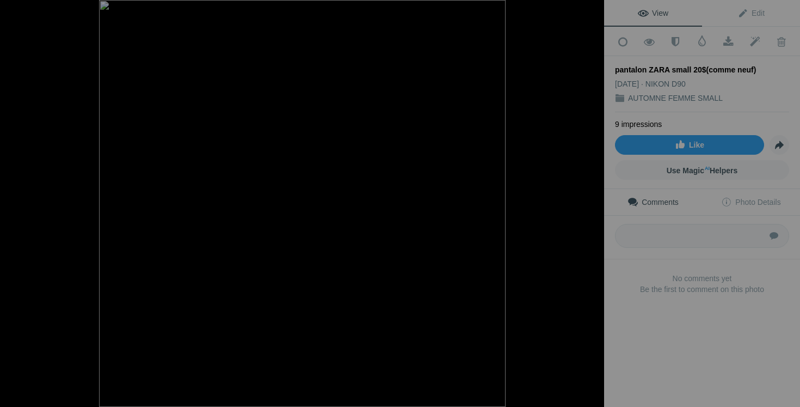
click at [20, 186] on button at bounding box center [41, 203] width 82 height 146
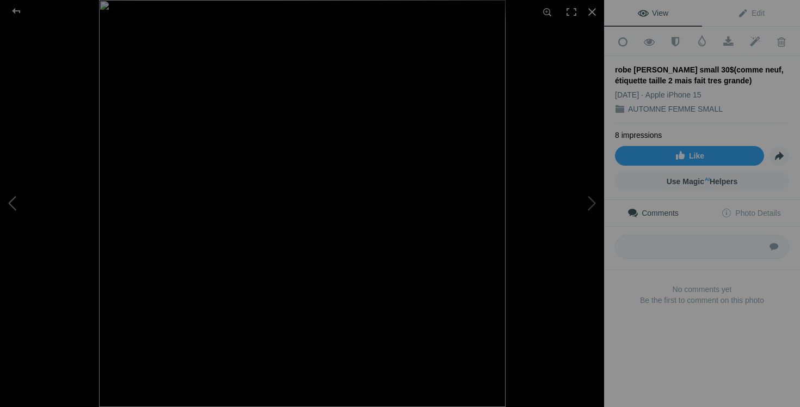
click at [11, 191] on button at bounding box center [41, 203] width 82 height 146
click at [14, 193] on button at bounding box center [41, 203] width 82 height 146
click at [19, 177] on button at bounding box center [41, 203] width 82 height 146
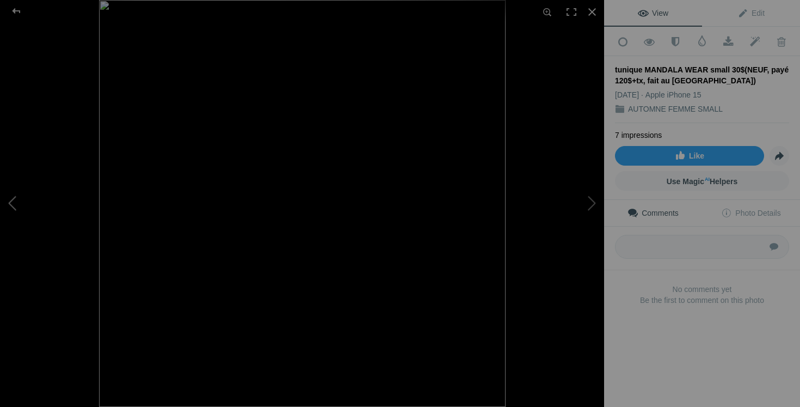
click at [19, 177] on button at bounding box center [41, 203] width 82 height 146
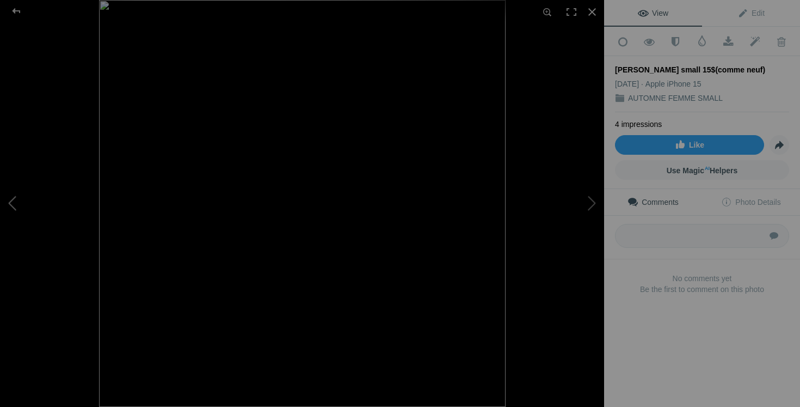
click at [6, 214] on button at bounding box center [41, 203] width 82 height 146
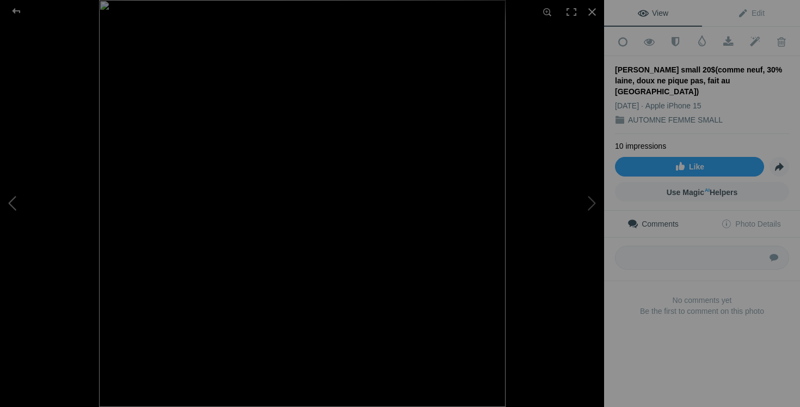
click at [11, 197] on button at bounding box center [41, 203] width 82 height 146
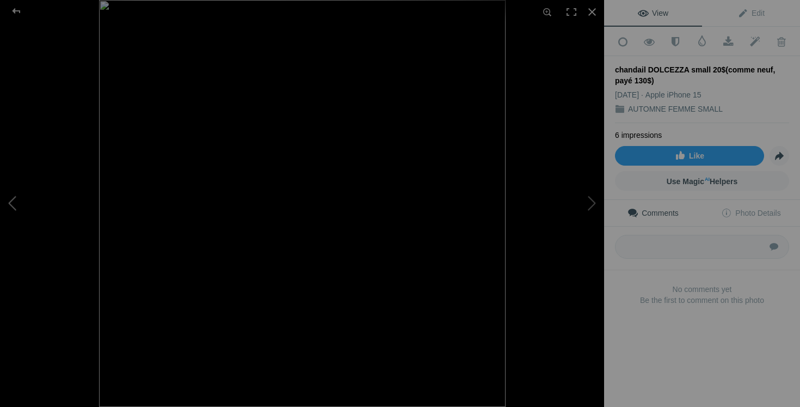
click at [28, 198] on button at bounding box center [41, 203] width 82 height 146
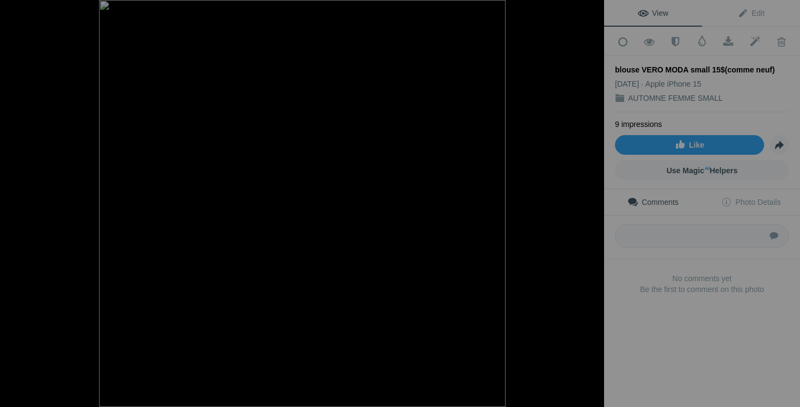
click at [28, 198] on button at bounding box center [41, 203] width 82 height 146
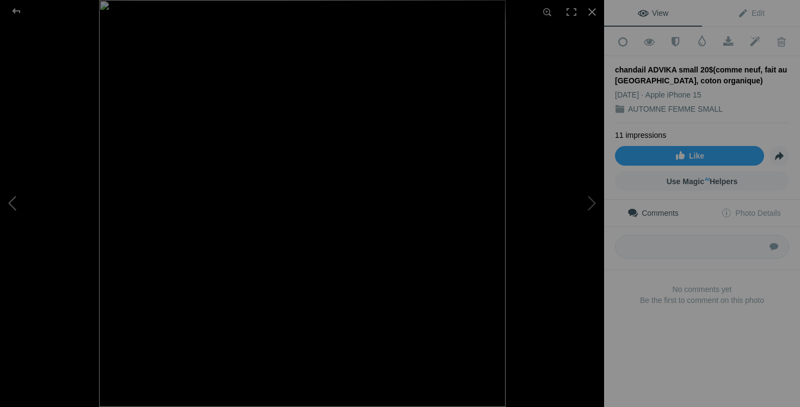
click at [25, 195] on button at bounding box center [41, 203] width 82 height 146
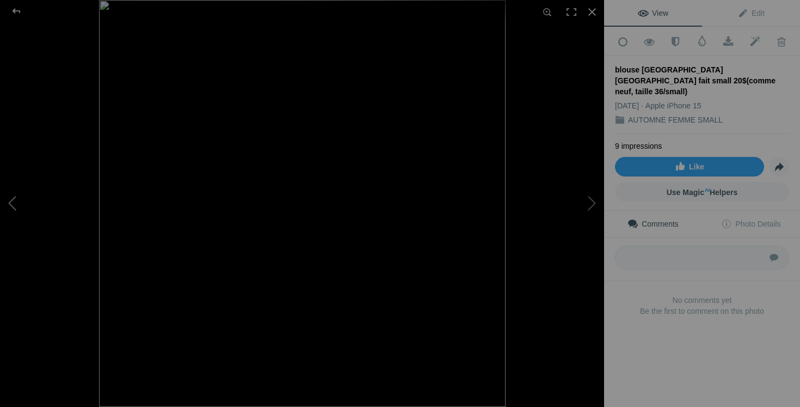
click at [18, 197] on button at bounding box center [41, 203] width 82 height 146
click at [7, 181] on button at bounding box center [41, 203] width 82 height 146
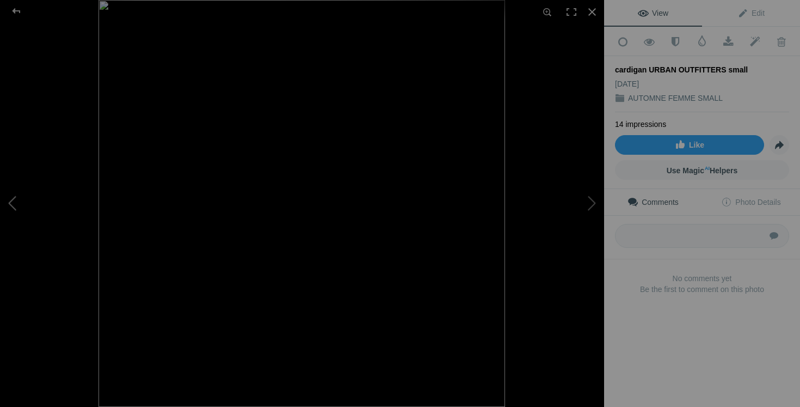
click at [7, 181] on button at bounding box center [41, 203] width 82 height 146
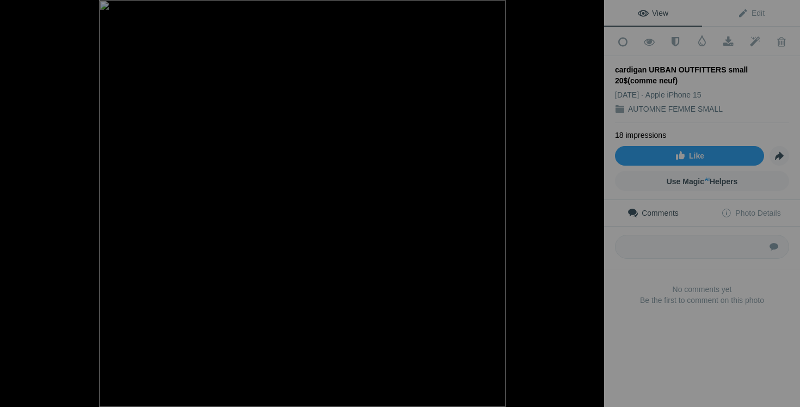
click at [7, 181] on button at bounding box center [41, 203] width 82 height 146
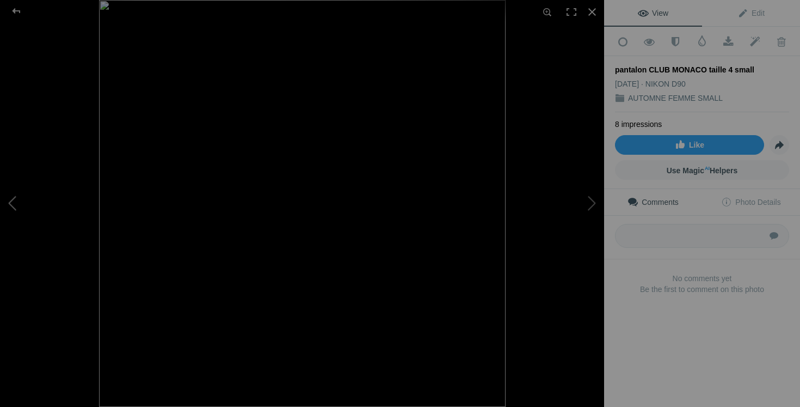
click at [7, 182] on button at bounding box center [41, 203] width 82 height 146
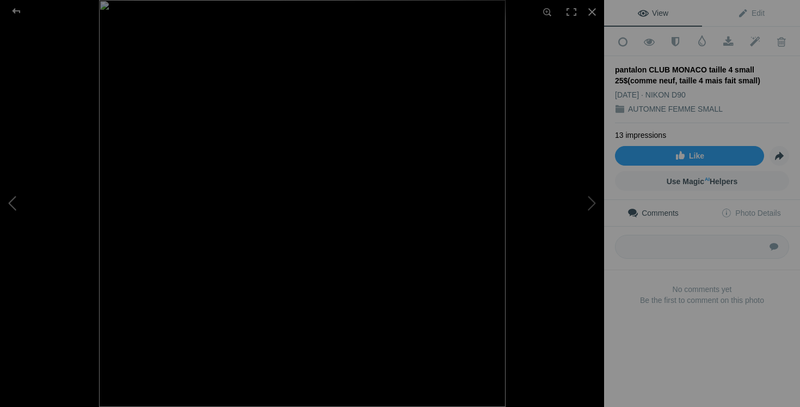
click at [4, 202] on button at bounding box center [41, 203] width 82 height 146
click at [10, 217] on button at bounding box center [41, 203] width 82 height 146
click at [3, 218] on button at bounding box center [41, 203] width 82 height 146
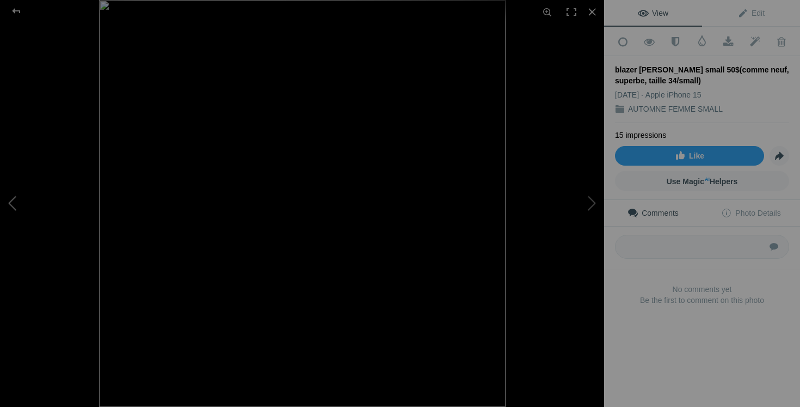
click at [3, 218] on button at bounding box center [41, 203] width 82 height 146
click at [16, 195] on button at bounding box center [41, 203] width 82 height 146
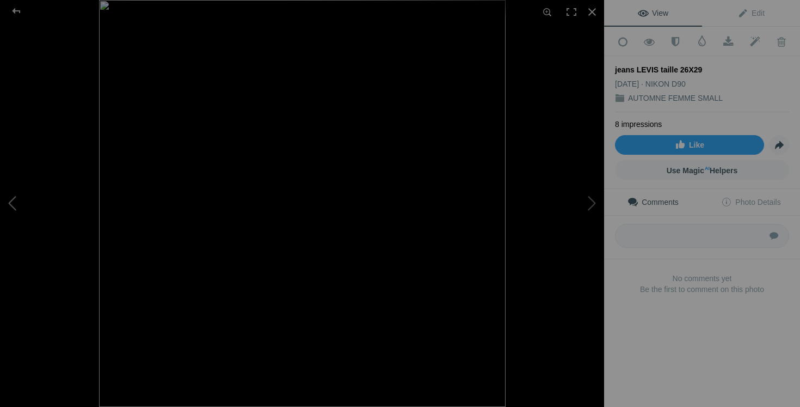
click at [13, 197] on button at bounding box center [41, 203] width 82 height 146
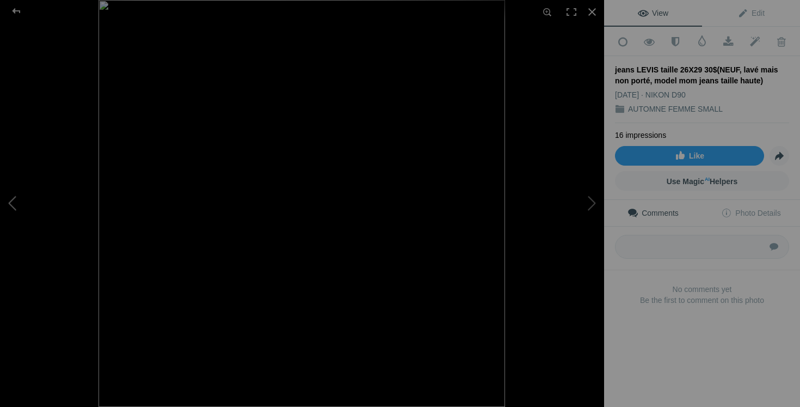
click at [4, 202] on button at bounding box center [41, 203] width 82 height 146
click at [27, 206] on button at bounding box center [41, 203] width 82 height 146
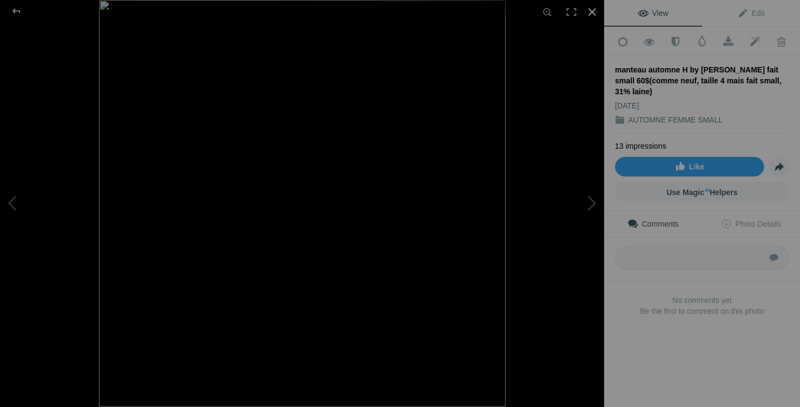
click at [592, 13] on div at bounding box center [592, 12] width 24 height 24
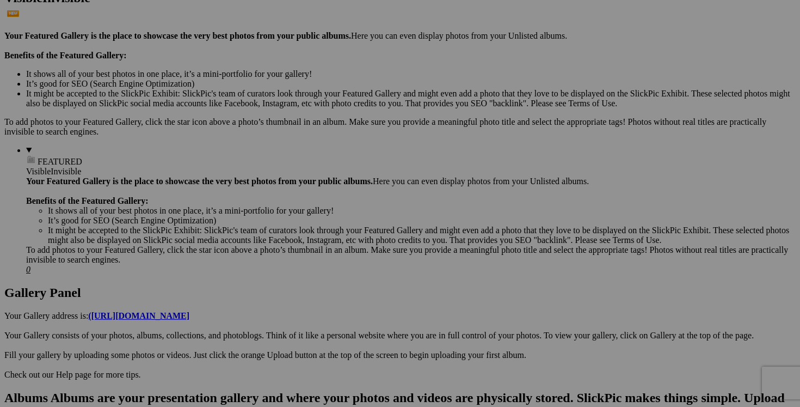
scroll to position [0, 0]
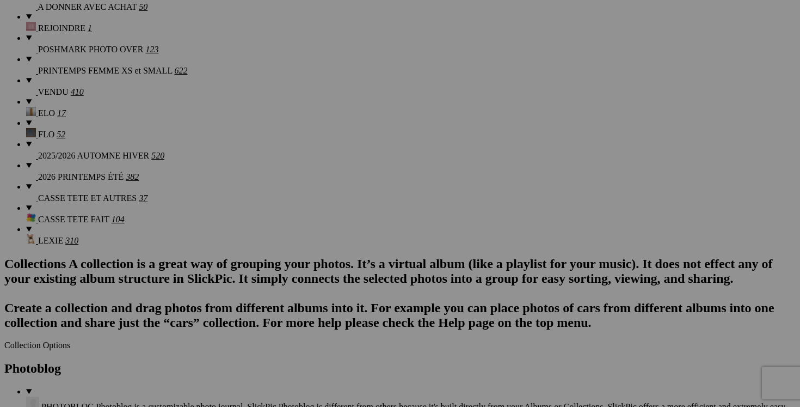
scroll to position [1070, 0]
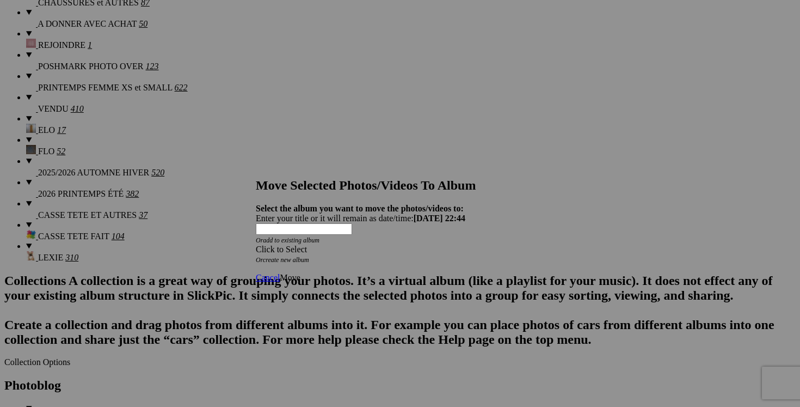
click at [466, 244] on div "Click to Select" at bounding box center [400, 249] width 289 height 10
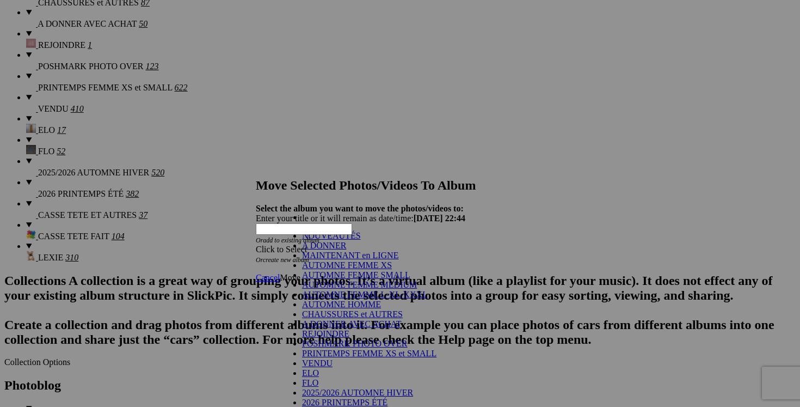
scroll to position [128, 0]
click at [333, 358] on link "VENDU" at bounding box center [317, 362] width 30 height 9
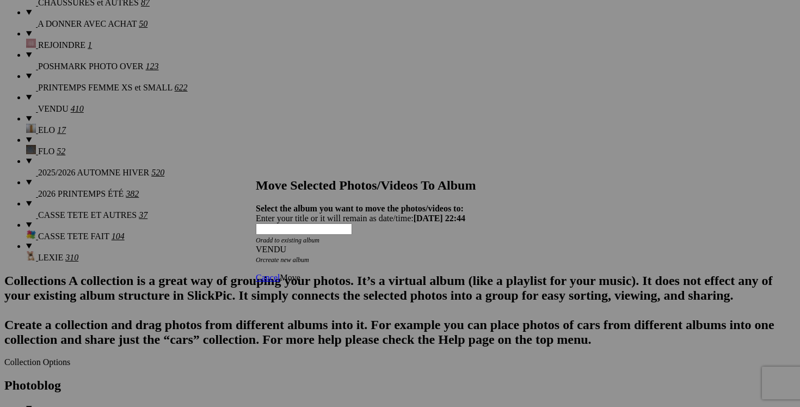
click at [300, 273] on span "Move" at bounding box center [290, 277] width 20 height 9
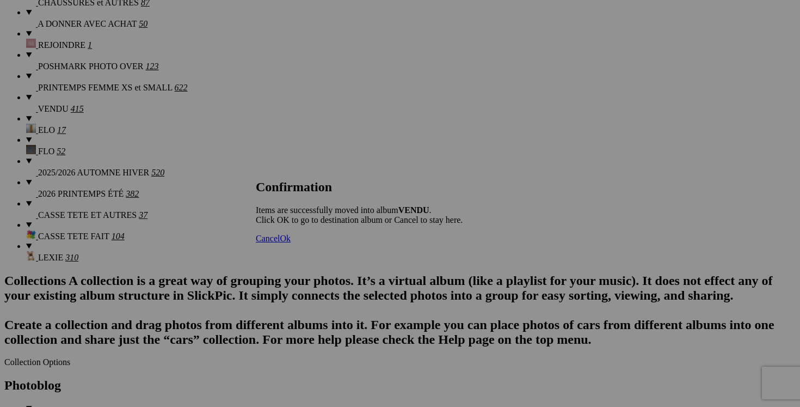
click at [280, 243] on link "Cancel" at bounding box center [268, 238] width 24 height 9
